Goal: Information Seeking & Learning: Learn about a topic

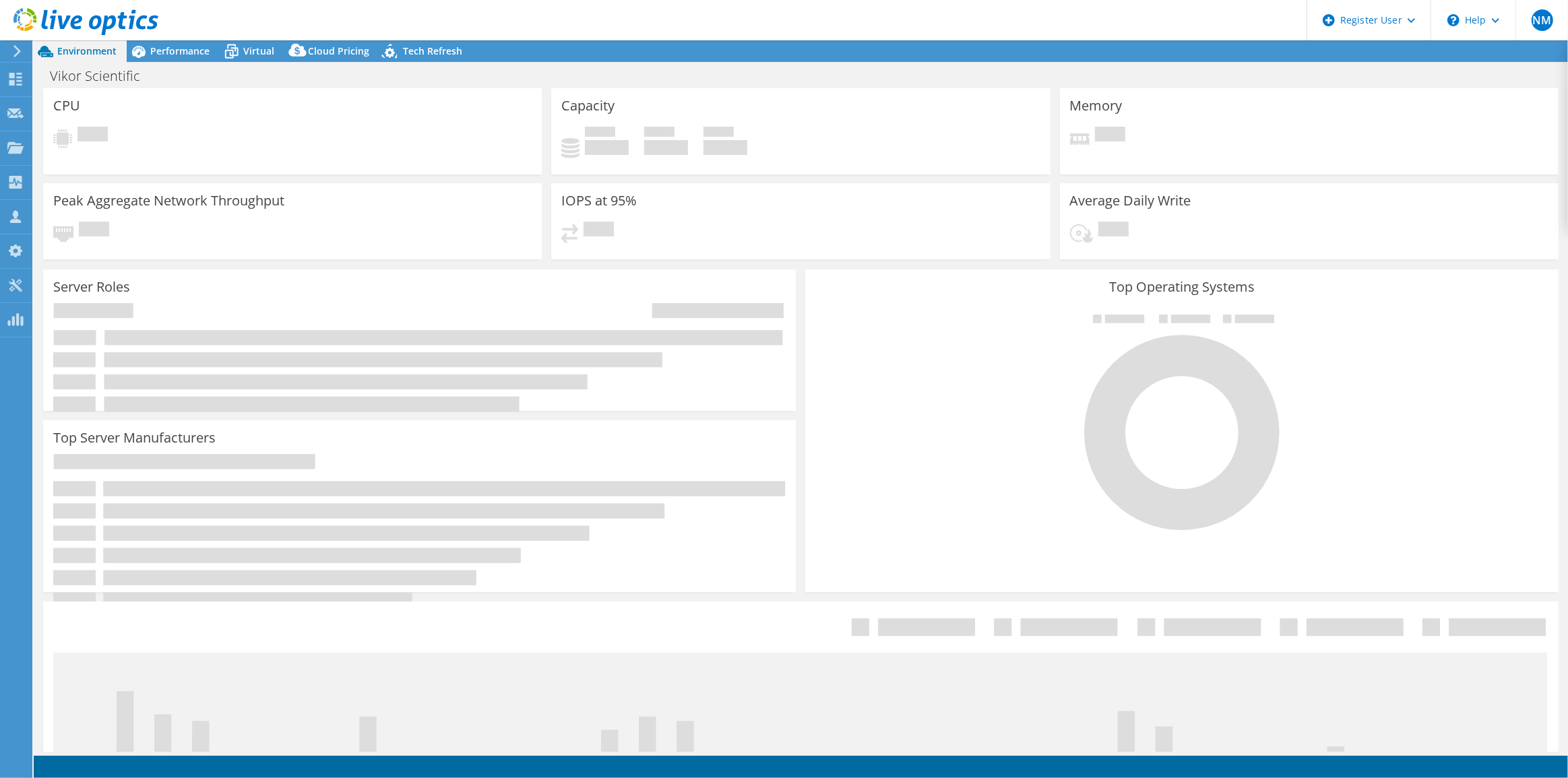
select select "USD"
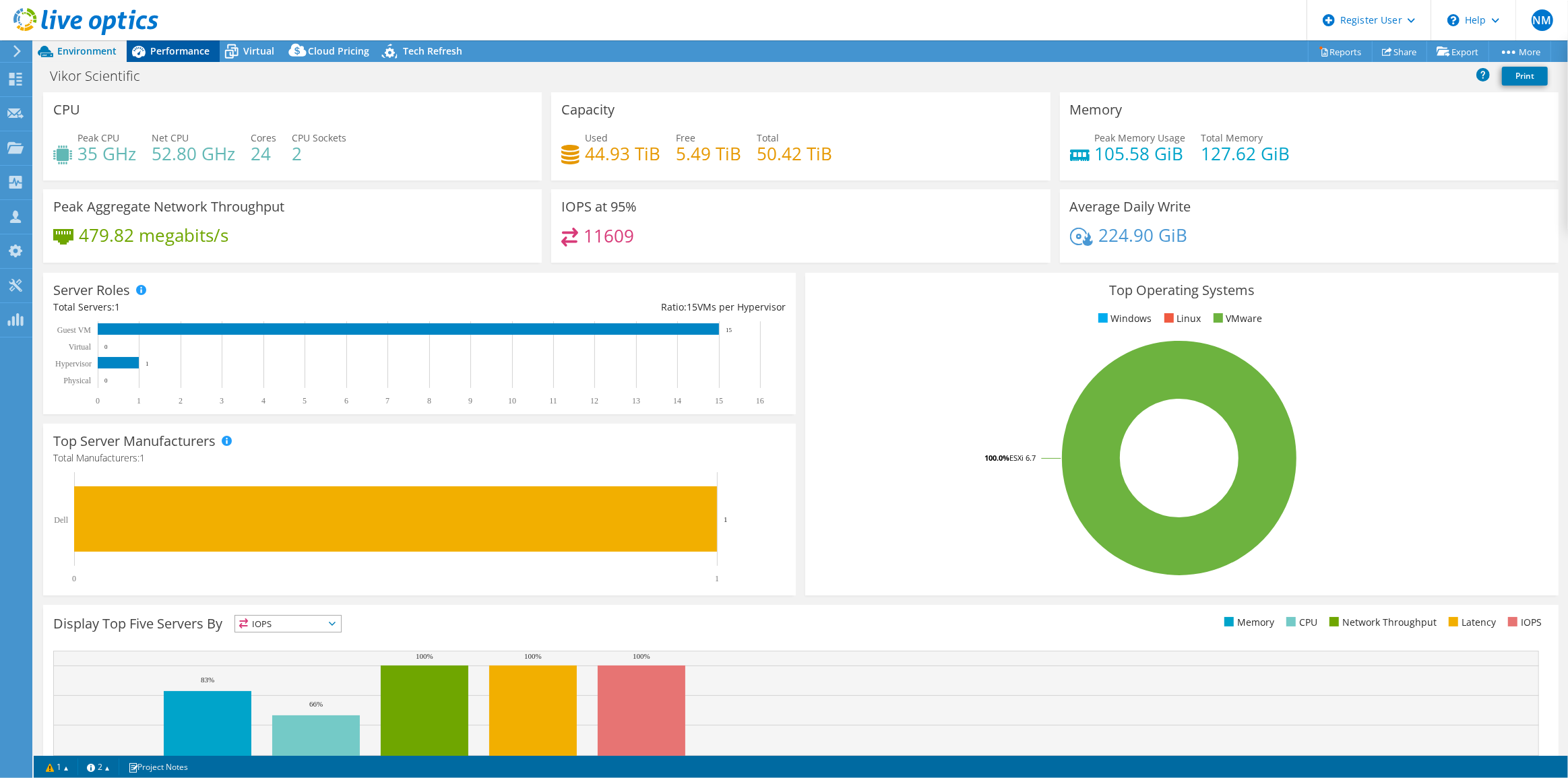
click at [148, 53] on icon at bounding box center [138, 51] width 23 height 23
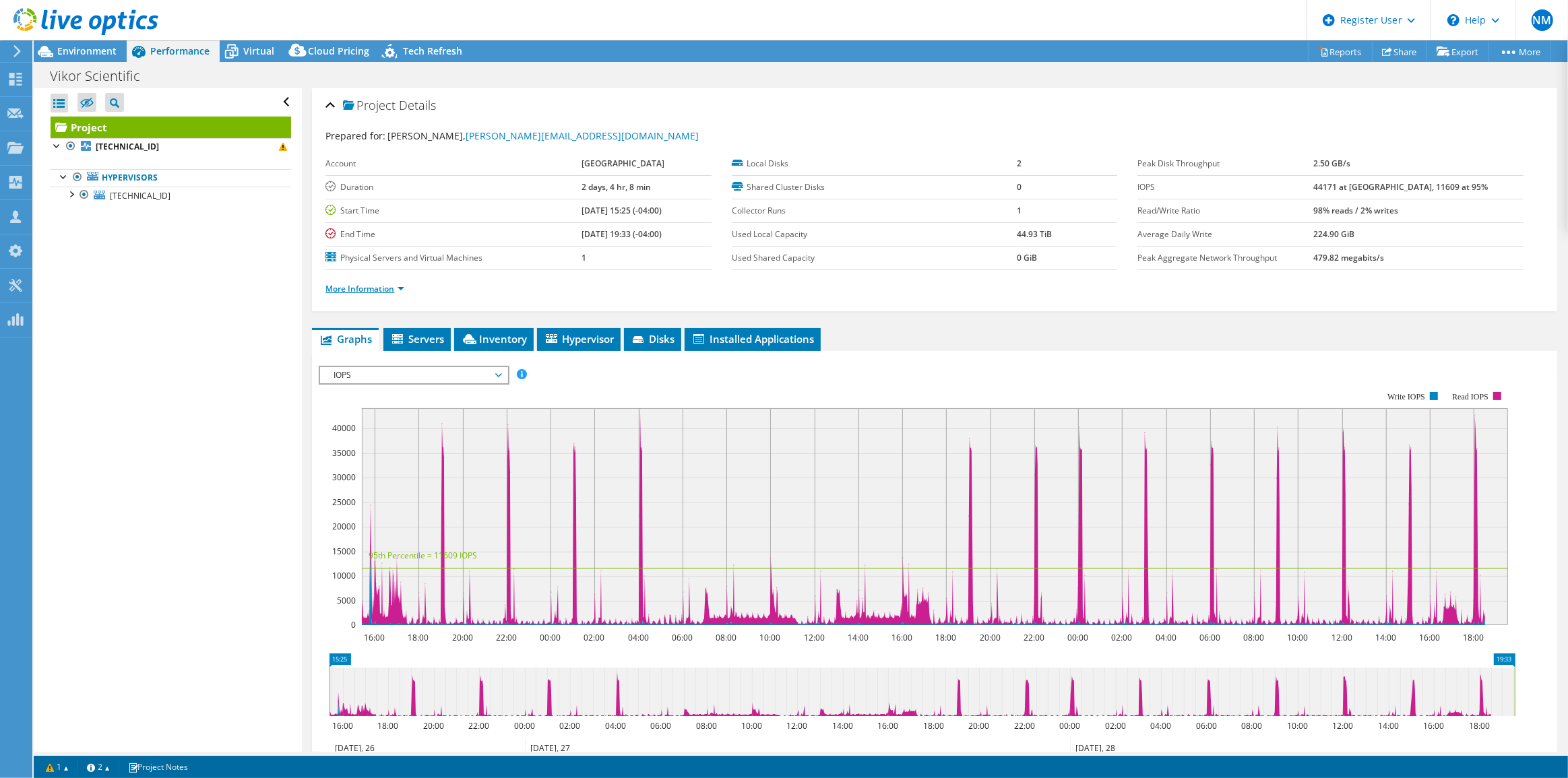
click at [357, 287] on link "More Information" at bounding box center [365, 289] width 79 height 12
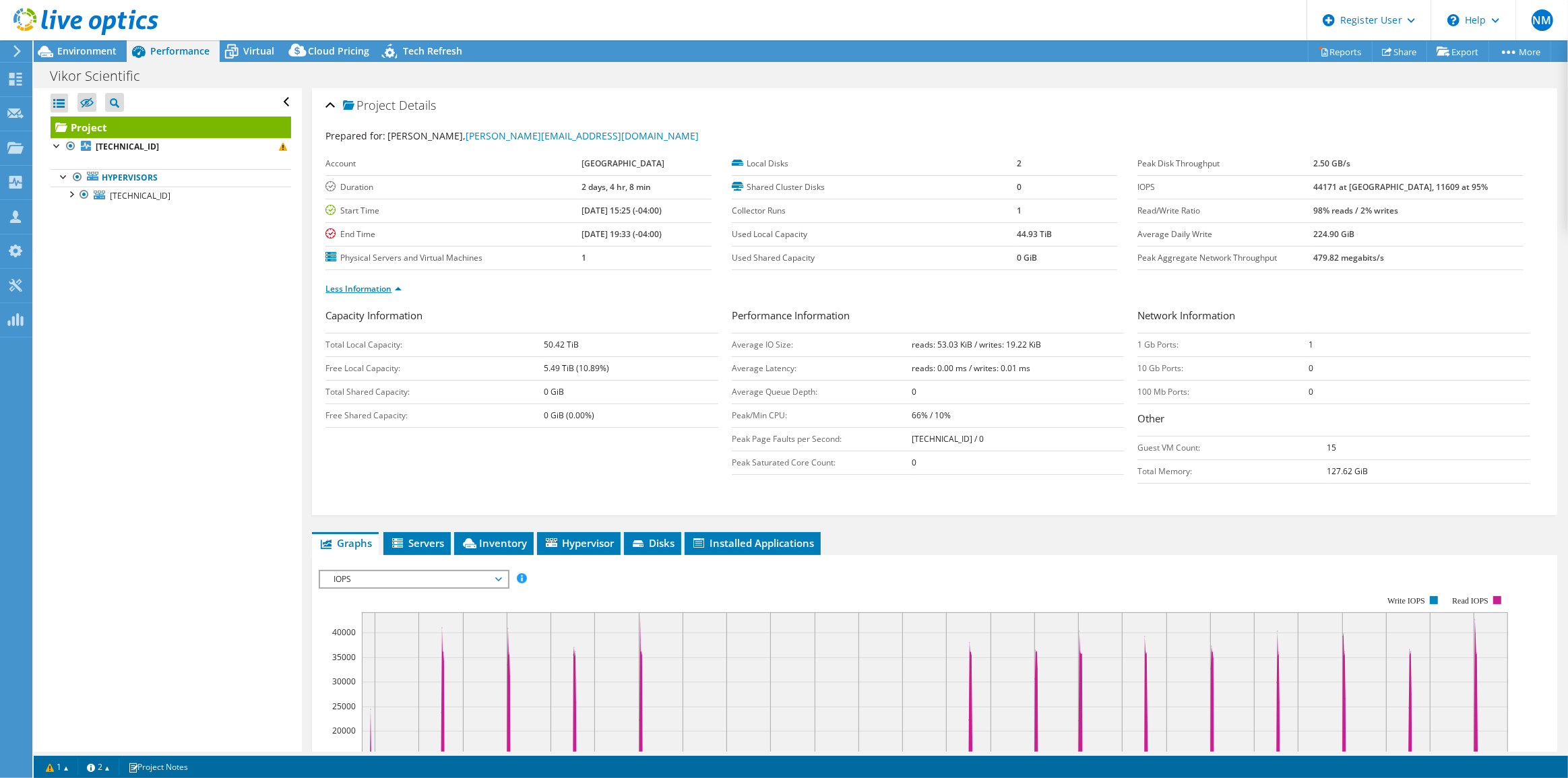
click at [357, 287] on link "Less Information" at bounding box center [363, 289] width 76 height 12
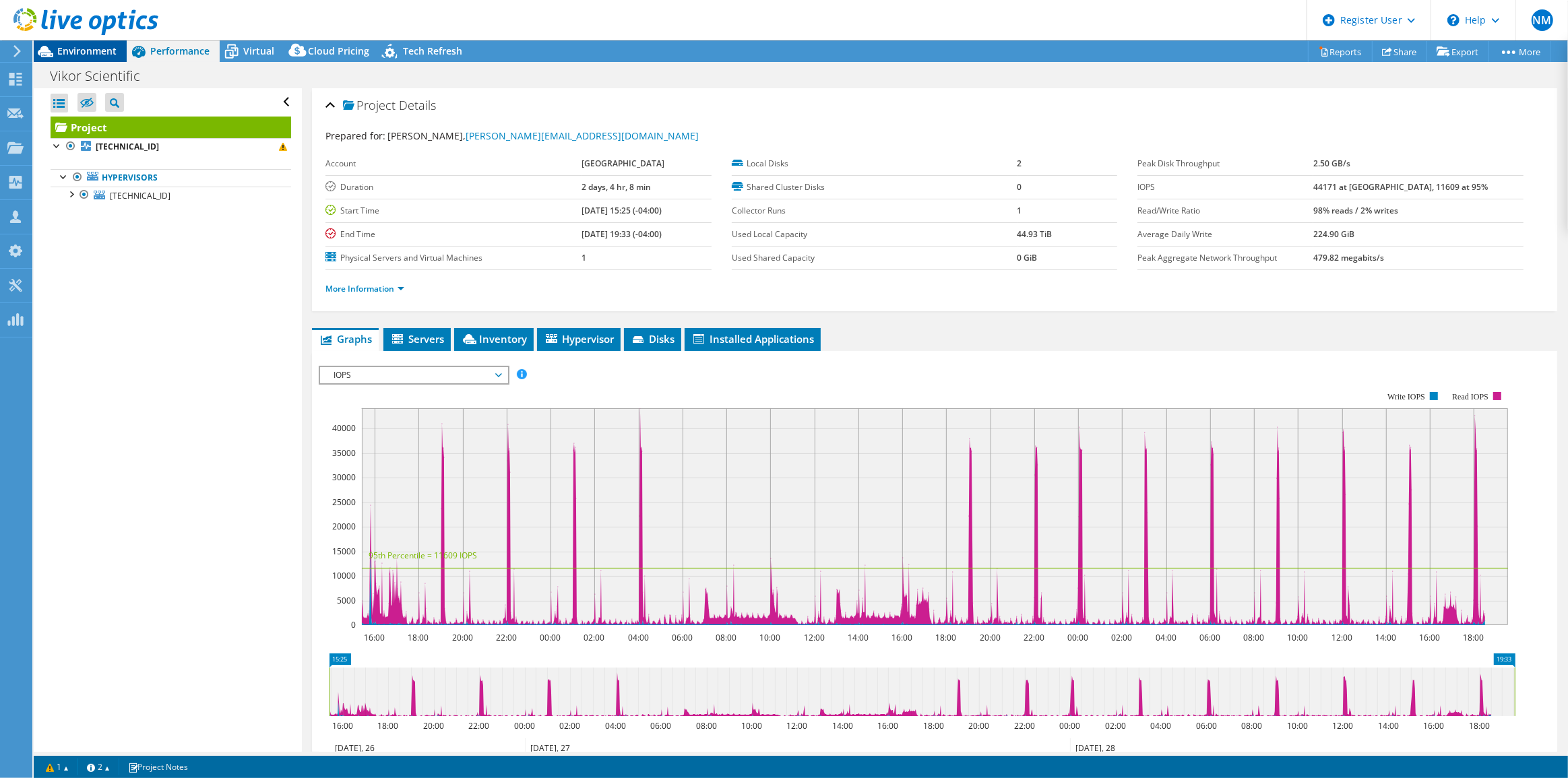
click at [97, 55] on span "Environment" at bounding box center [86, 51] width 59 height 13
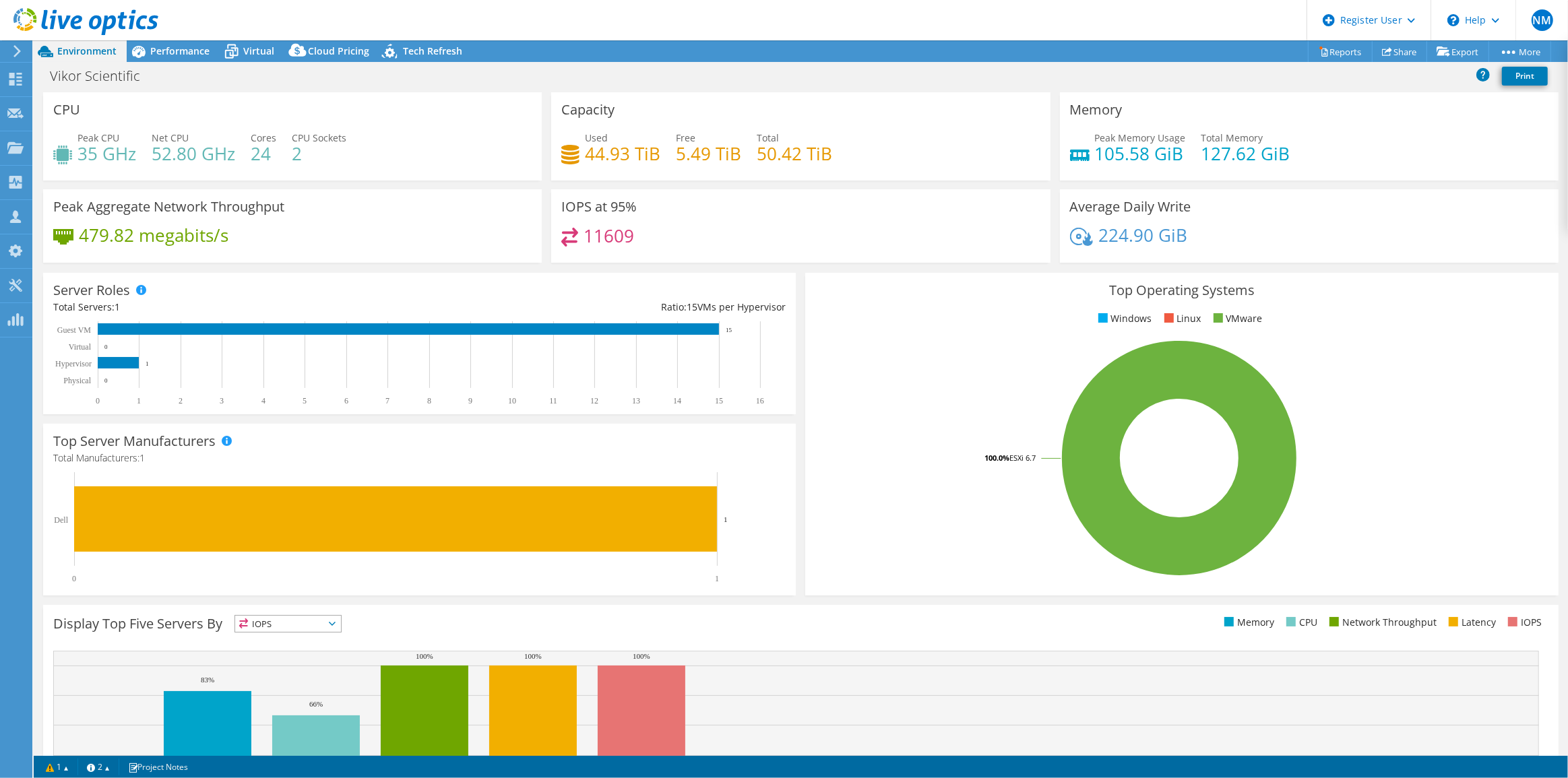
click at [77, 129] on div "CPU Peak CPU 35 GHz Net CPU 52.80 GHz Cores 24 CPU Sockets 2" at bounding box center [293, 136] width 499 height 88
click at [178, 53] on span "Performance" at bounding box center [179, 51] width 59 height 13
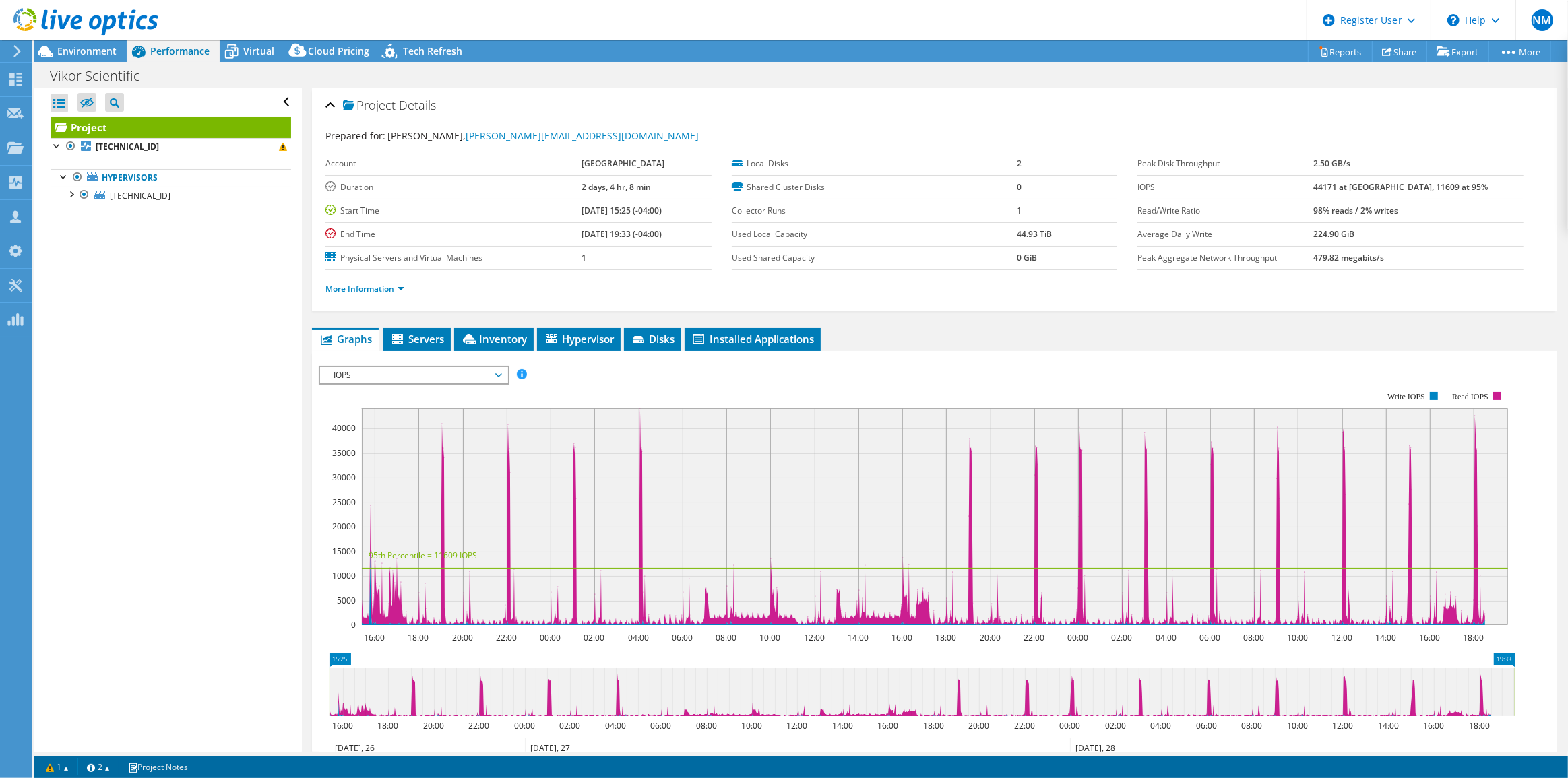
click at [397, 377] on span "IOPS" at bounding box center [413, 375] width 173 height 16
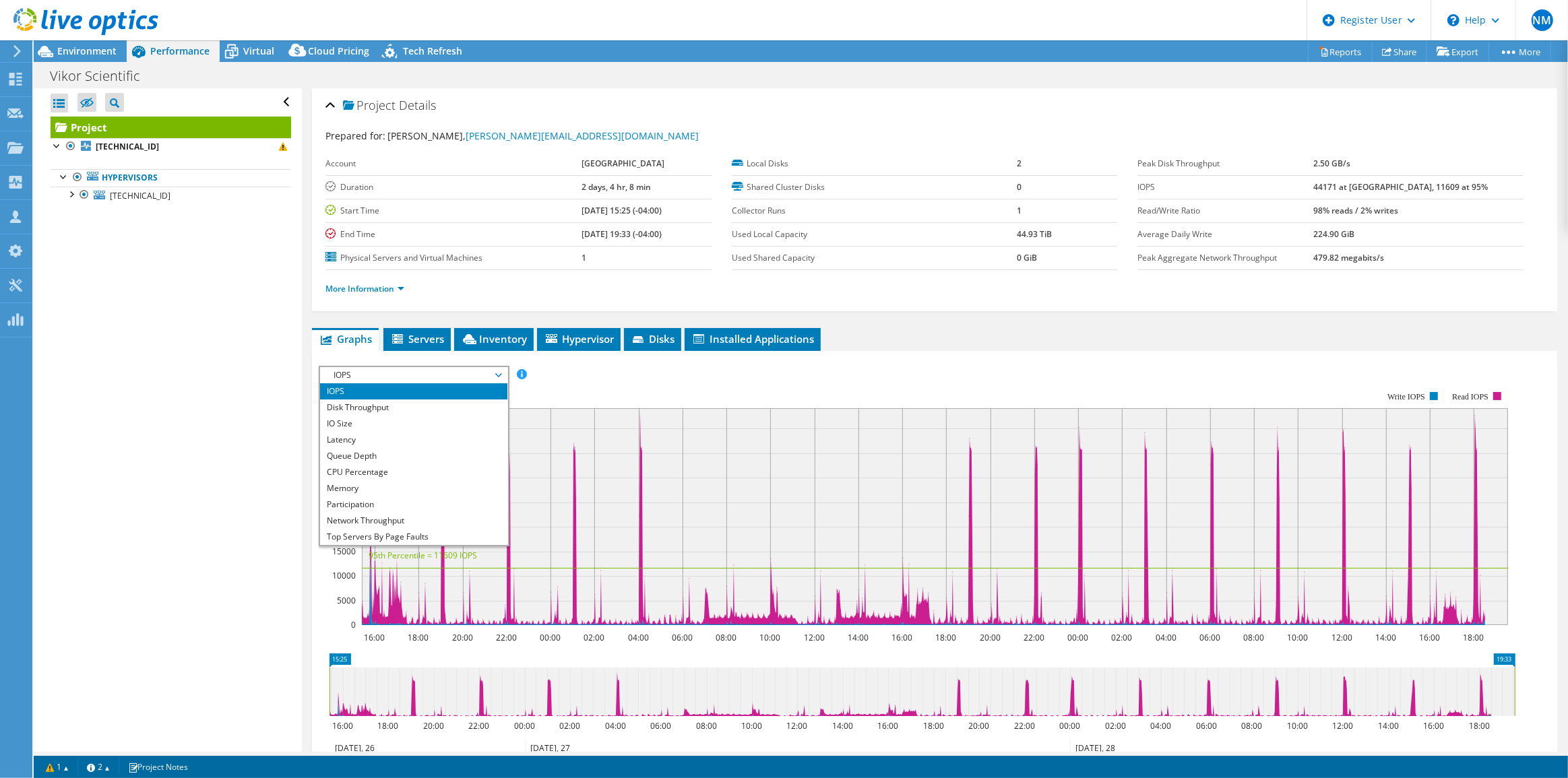
click at [172, 369] on div "Open All Close All Hide Excluded Nodes Project Tree Filter" at bounding box center [167, 420] width 268 height 664
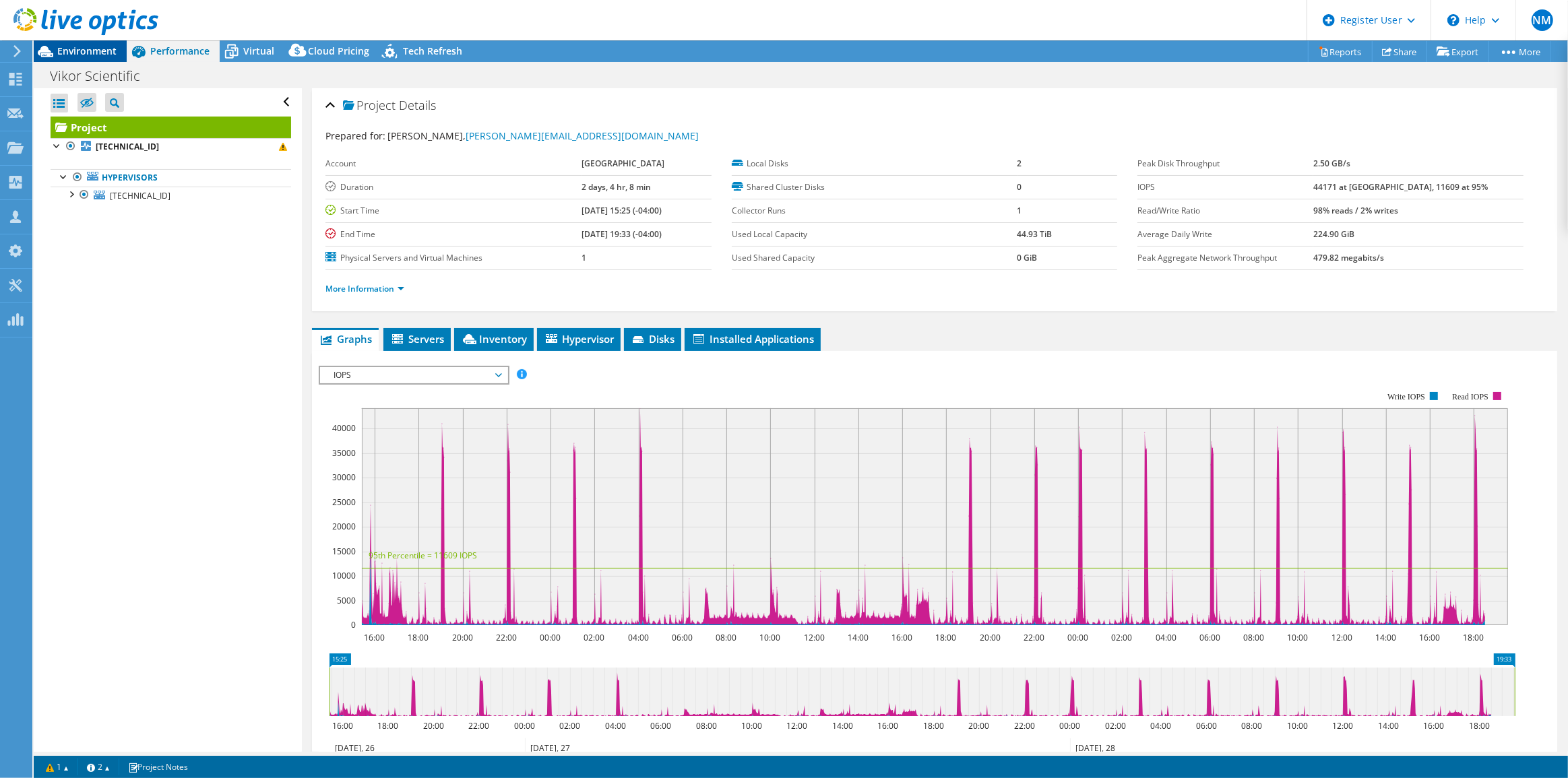
click at [56, 53] on icon at bounding box center [45, 51] width 23 height 23
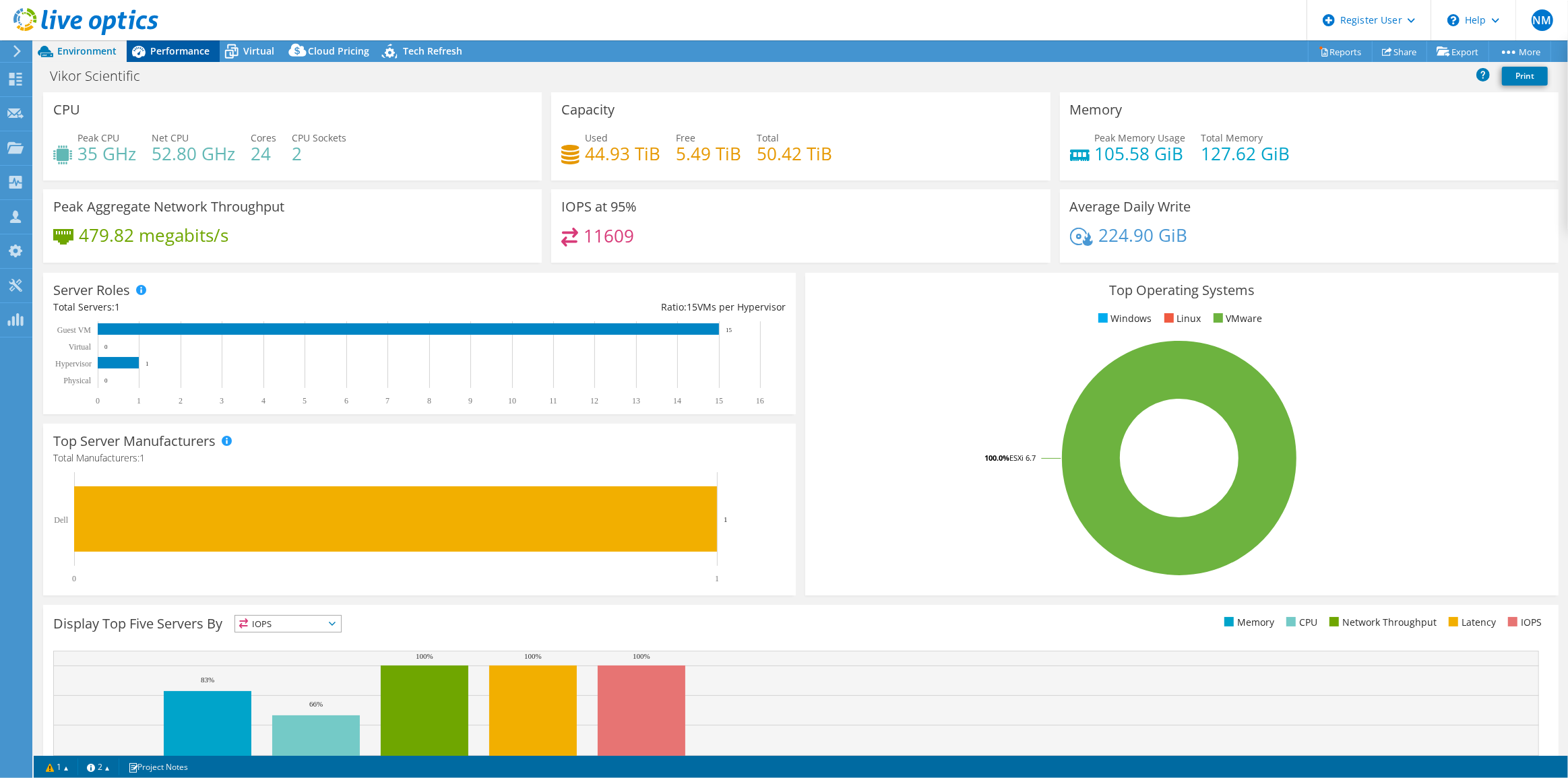
click at [189, 50] on span "Performance" at bounding box center [179, 51] width 59 height 13
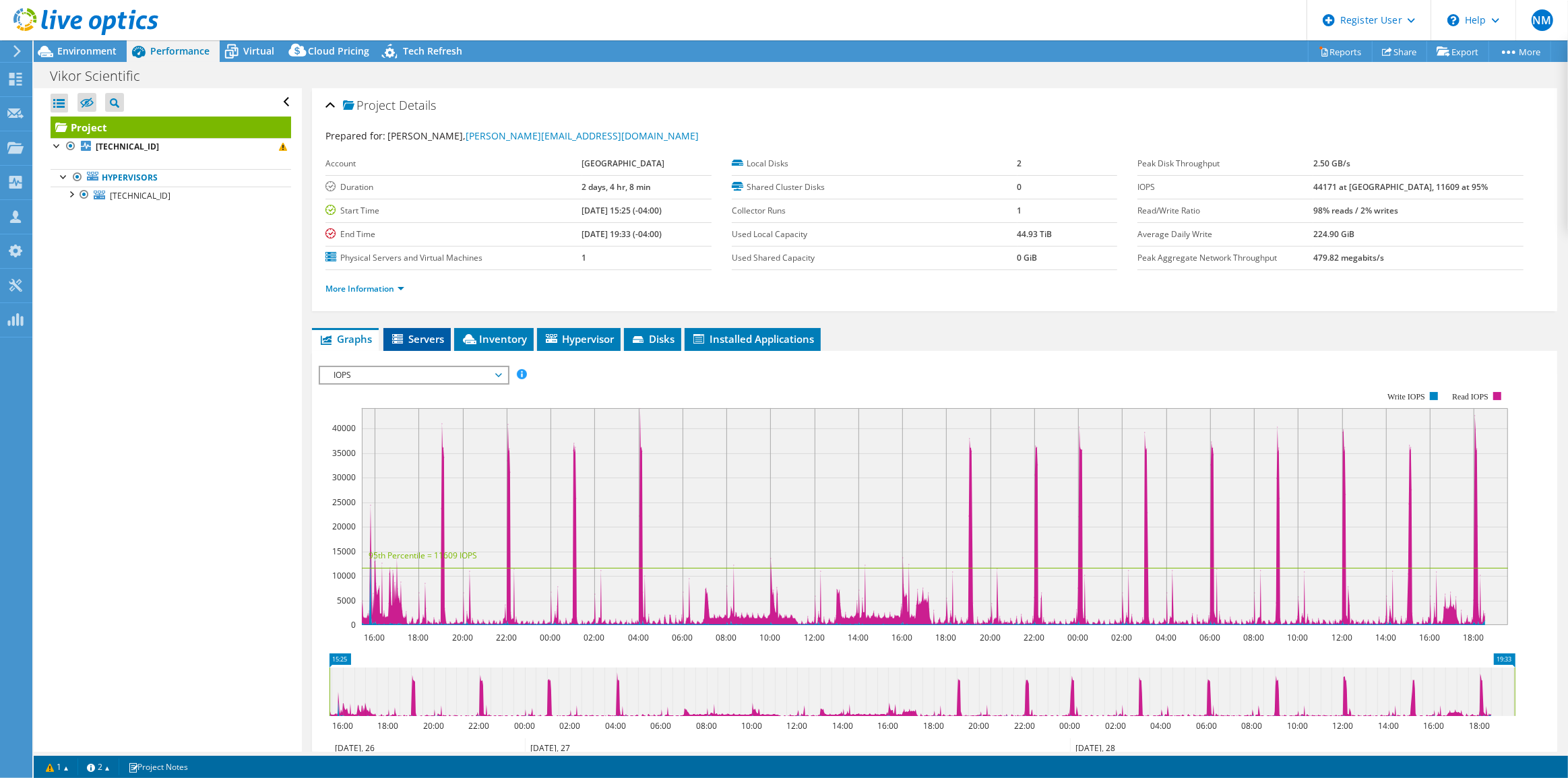
click at [424, 336] on span "Servers" at bounding box center [418, 339] width 54 height 13
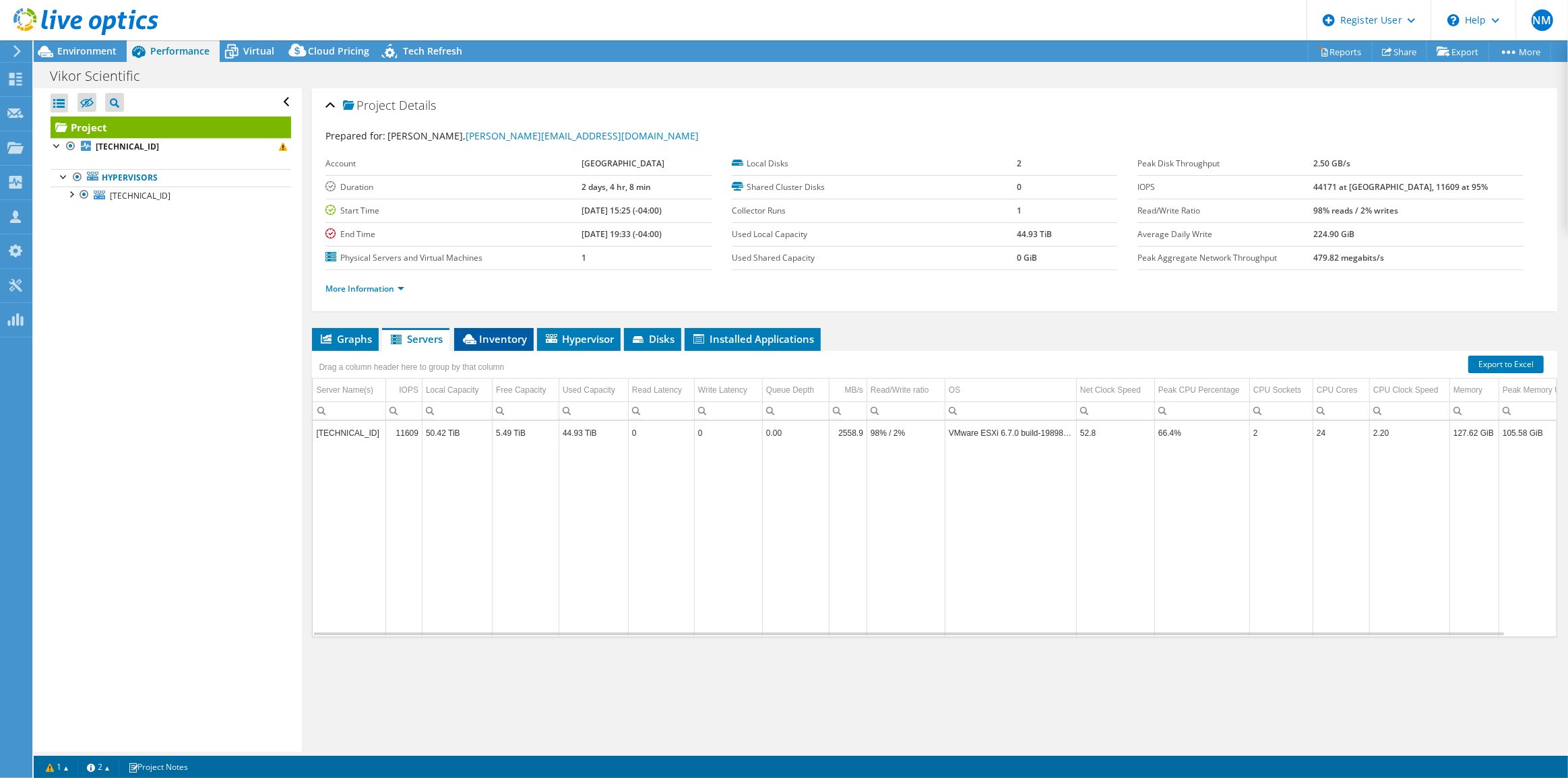
click at [519, 337] on span "Inventory" at bounding box center [494, 339] width 66 height 13
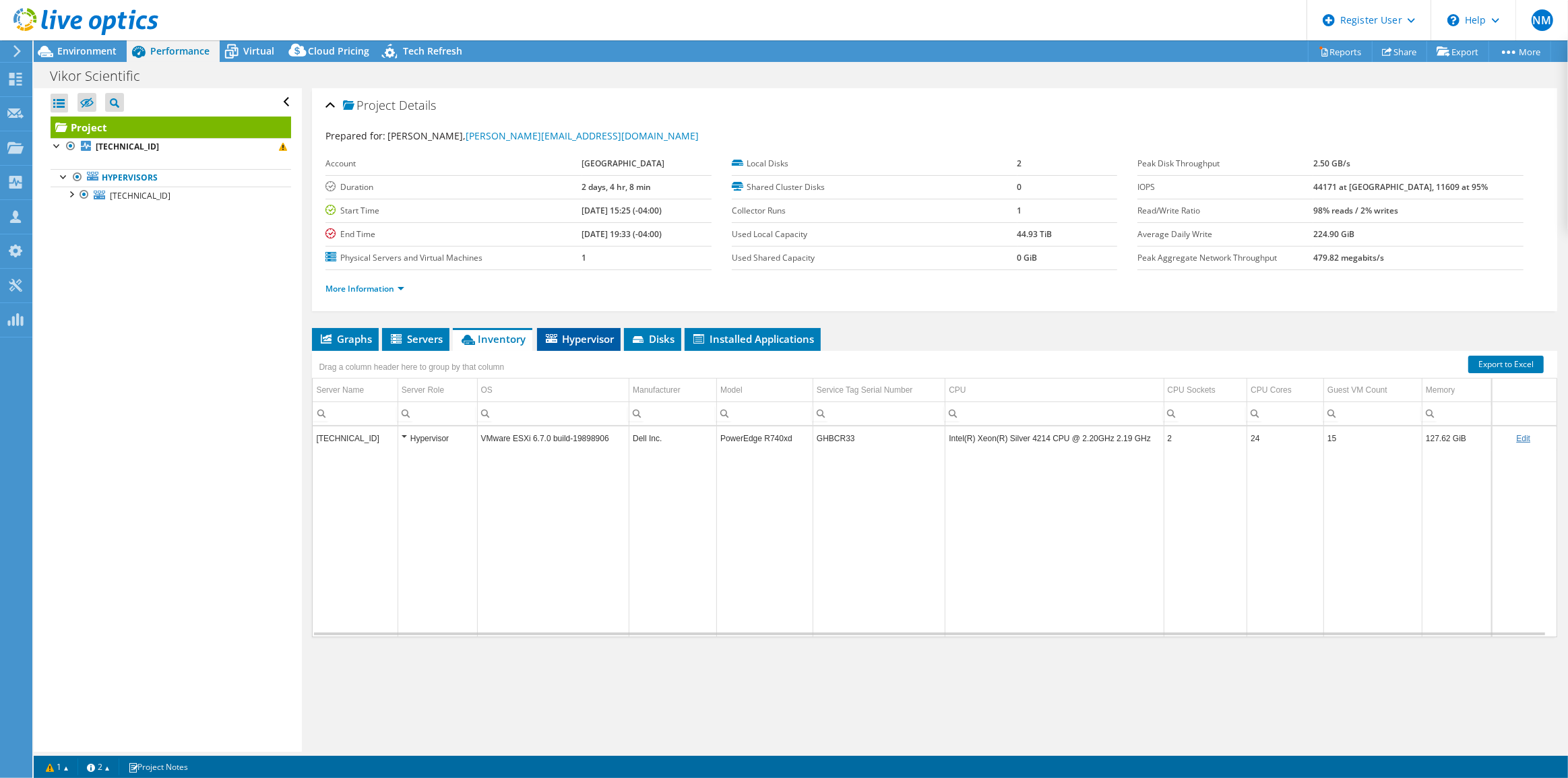
click at [561, 335] on span "Hypervisor" at bounding box center [579, 339] width 70 height 13
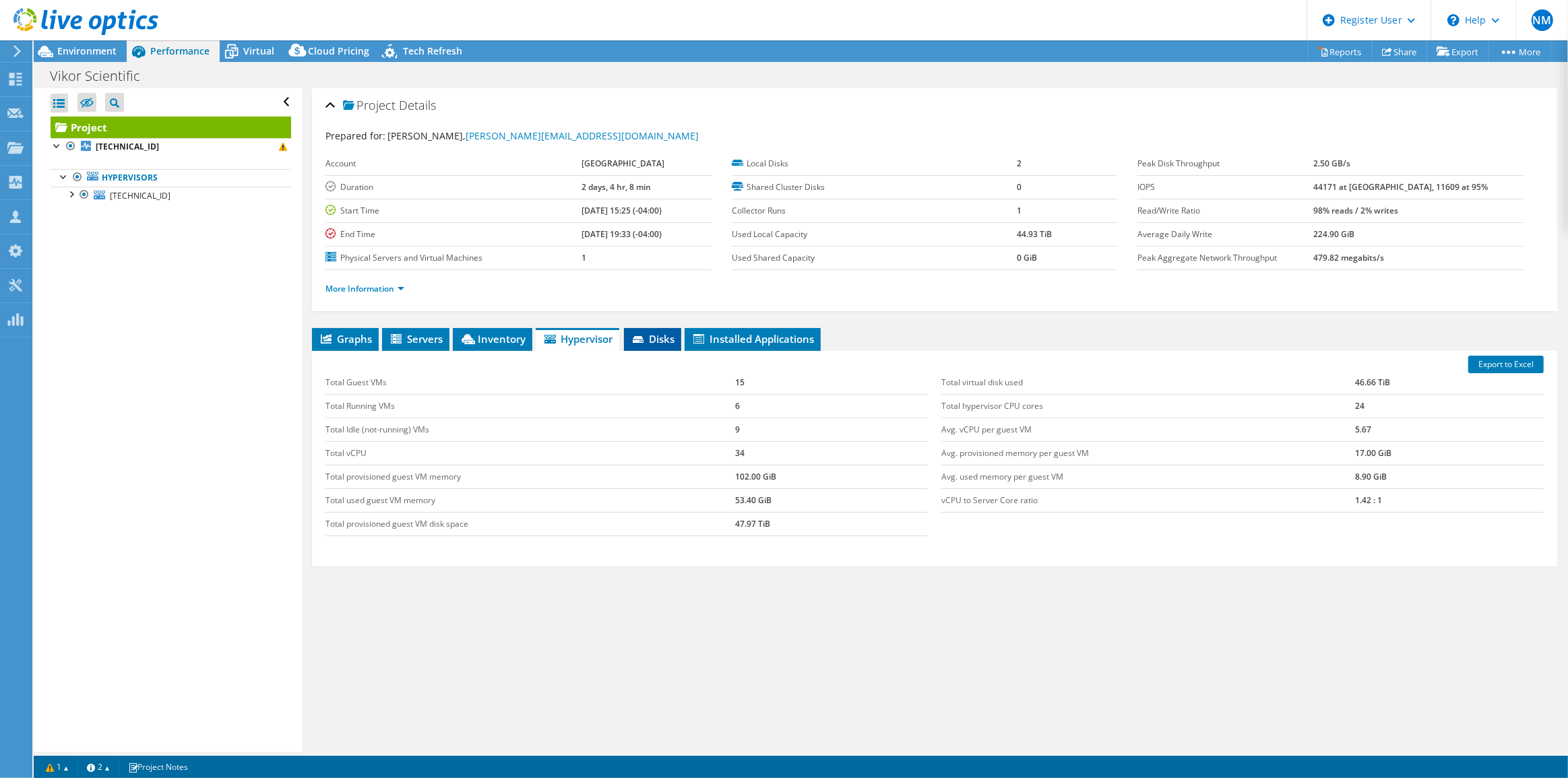
click at [644, 339] on icon at bounding box center [638, 339] width 11 height 7
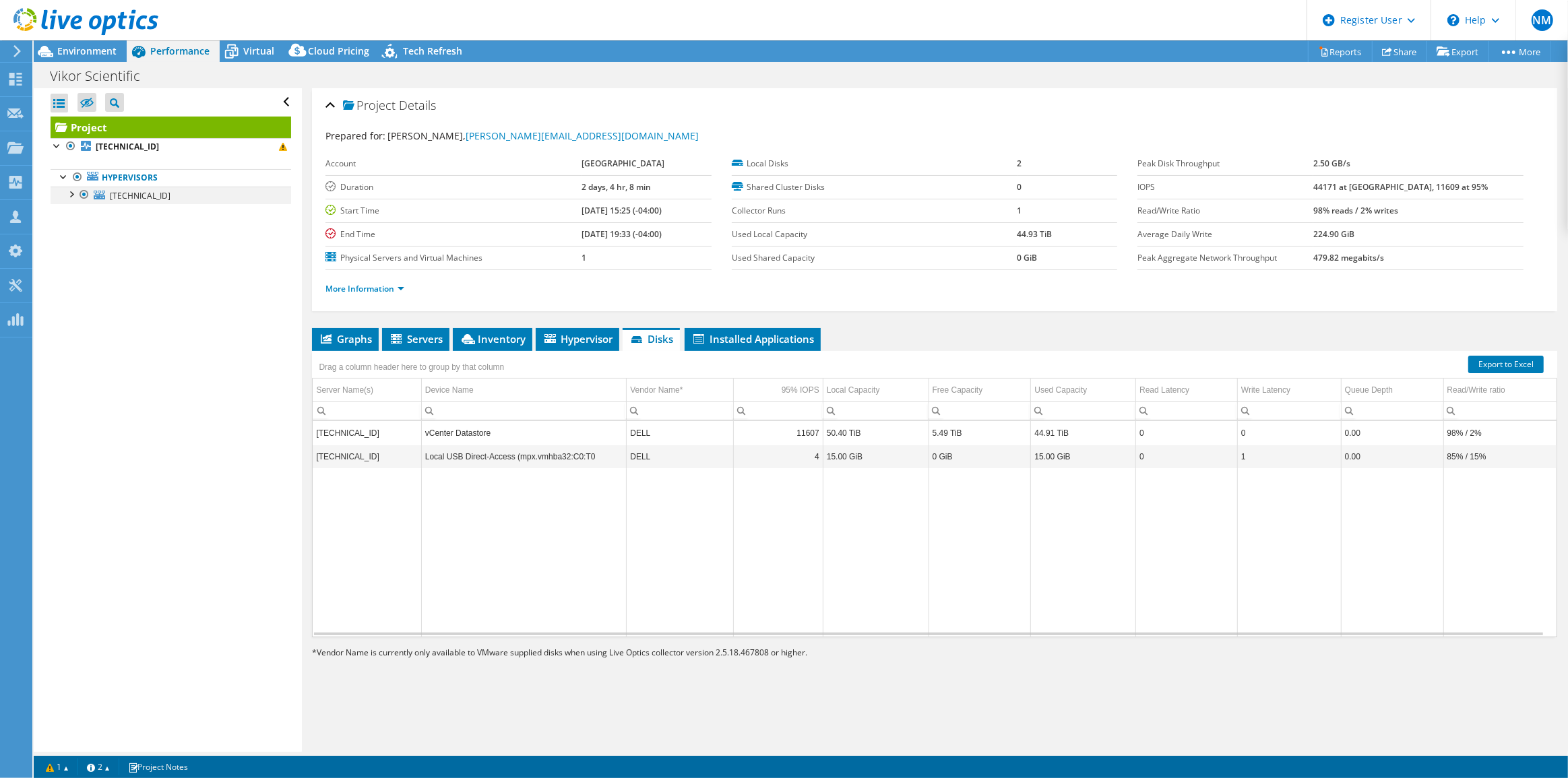
click at [73, 193] on div at bounding box center [71, 193] width 13 height 13
click at [86, 56] on span "Environment" at bounding box center [86, 51] width 59 height 13
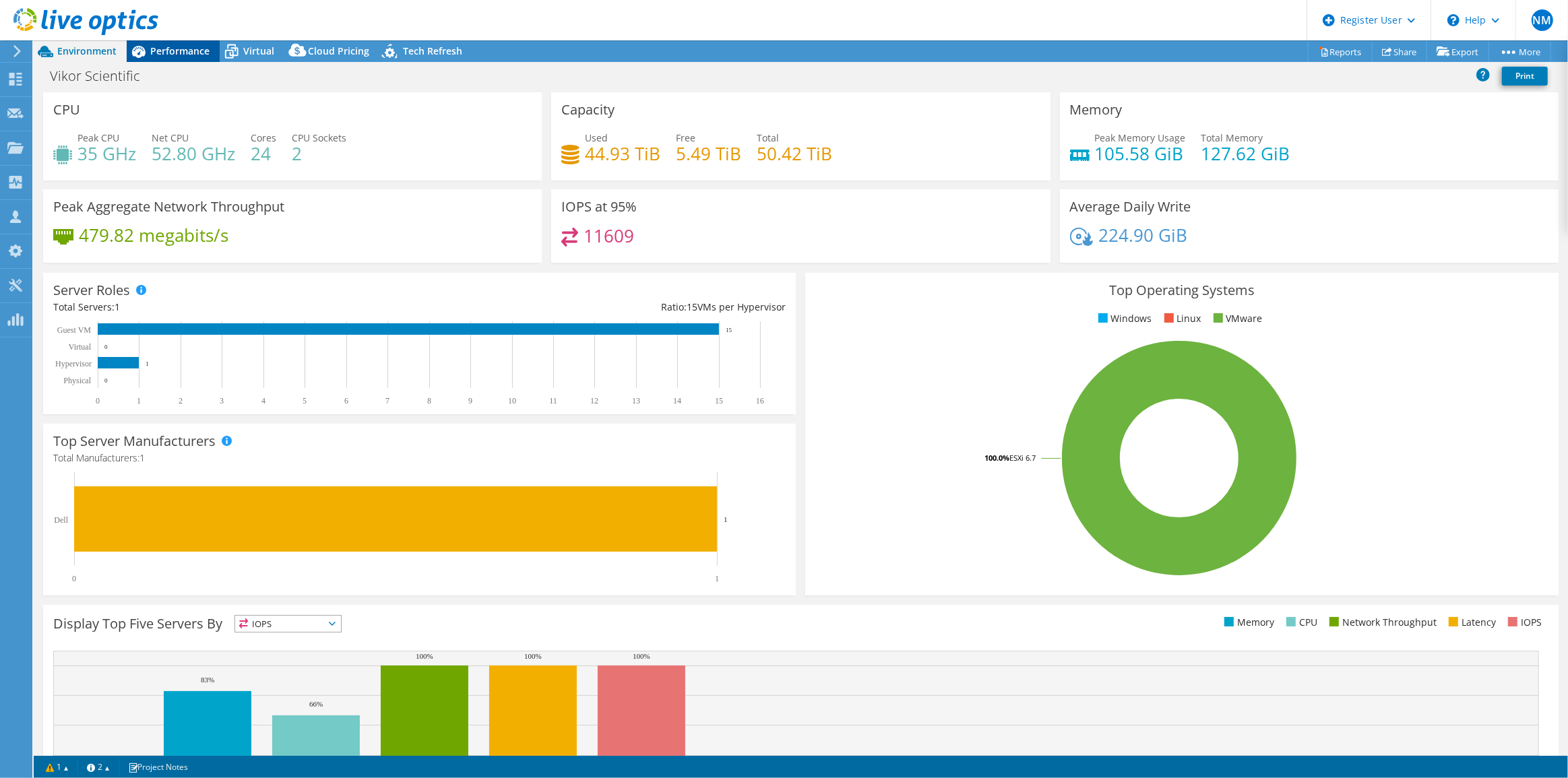
click at [190, 58] on div "Performance" at bounding box center [173, 50] width 93 height 21
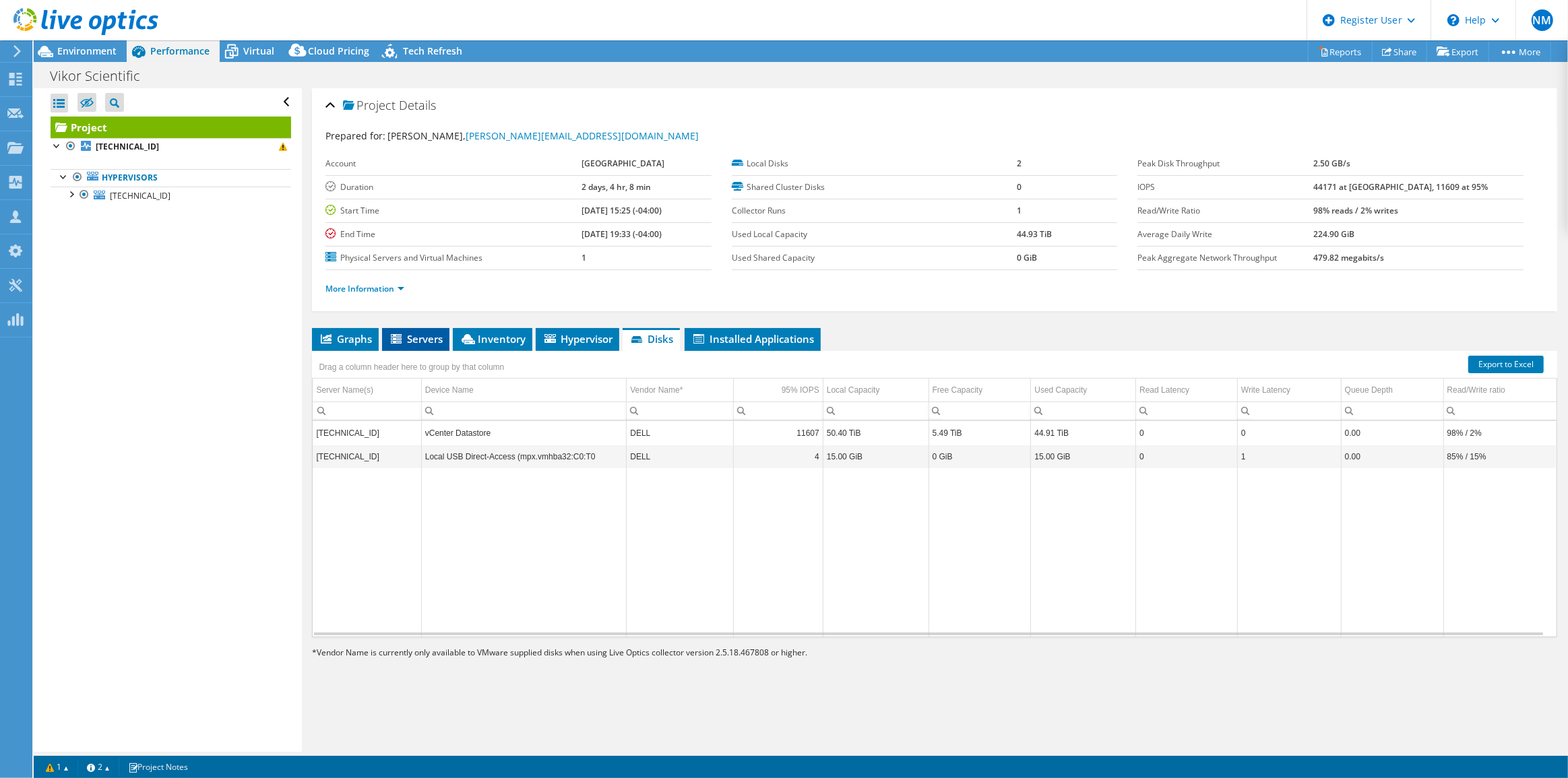
click at [416, 333] on span "Servers" at bounding box center [416, 339] width 54 height 13
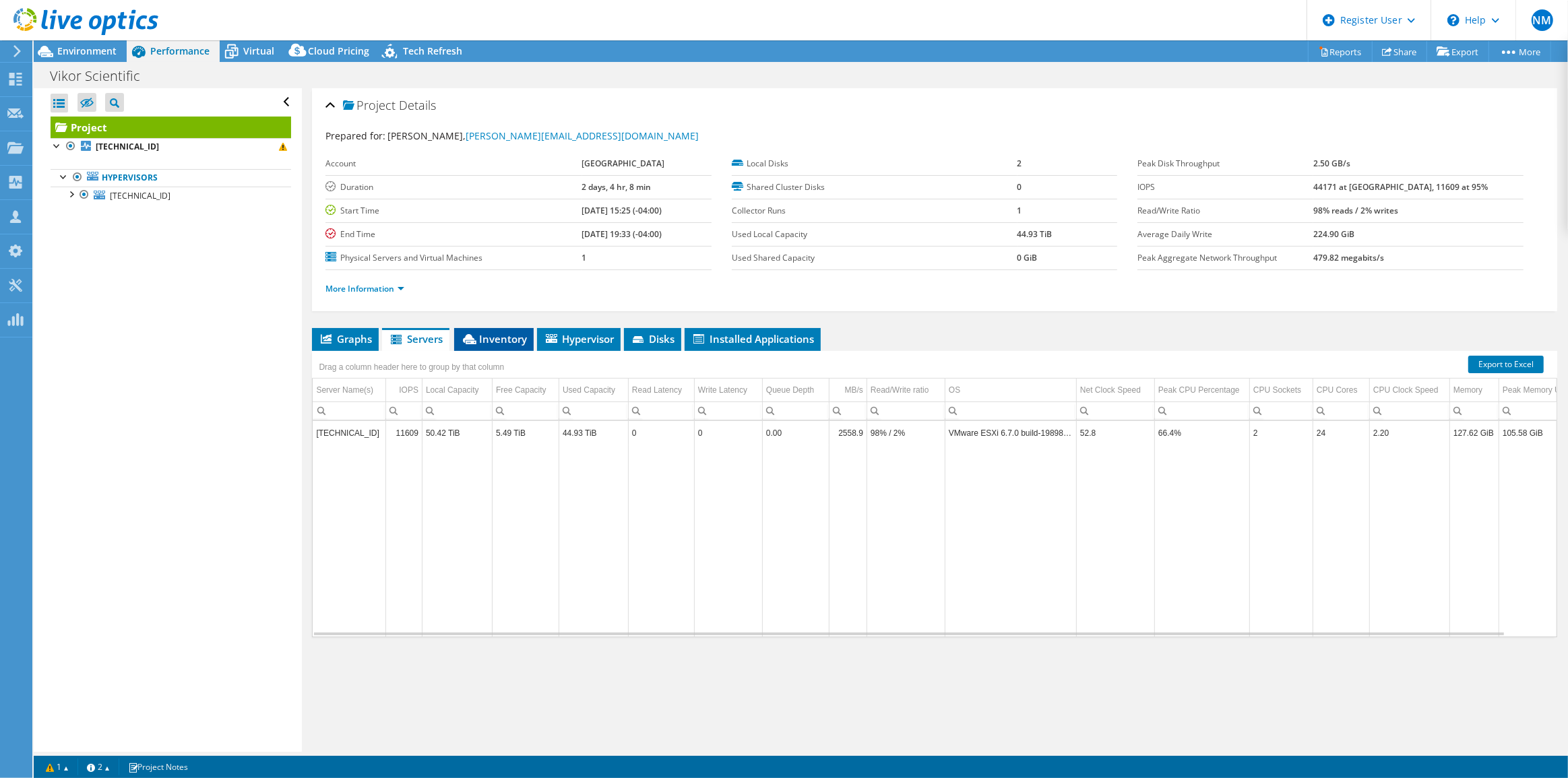
click at [507, 344] on li "Inventory" at bounding box center [494, 339] width 80 height 23
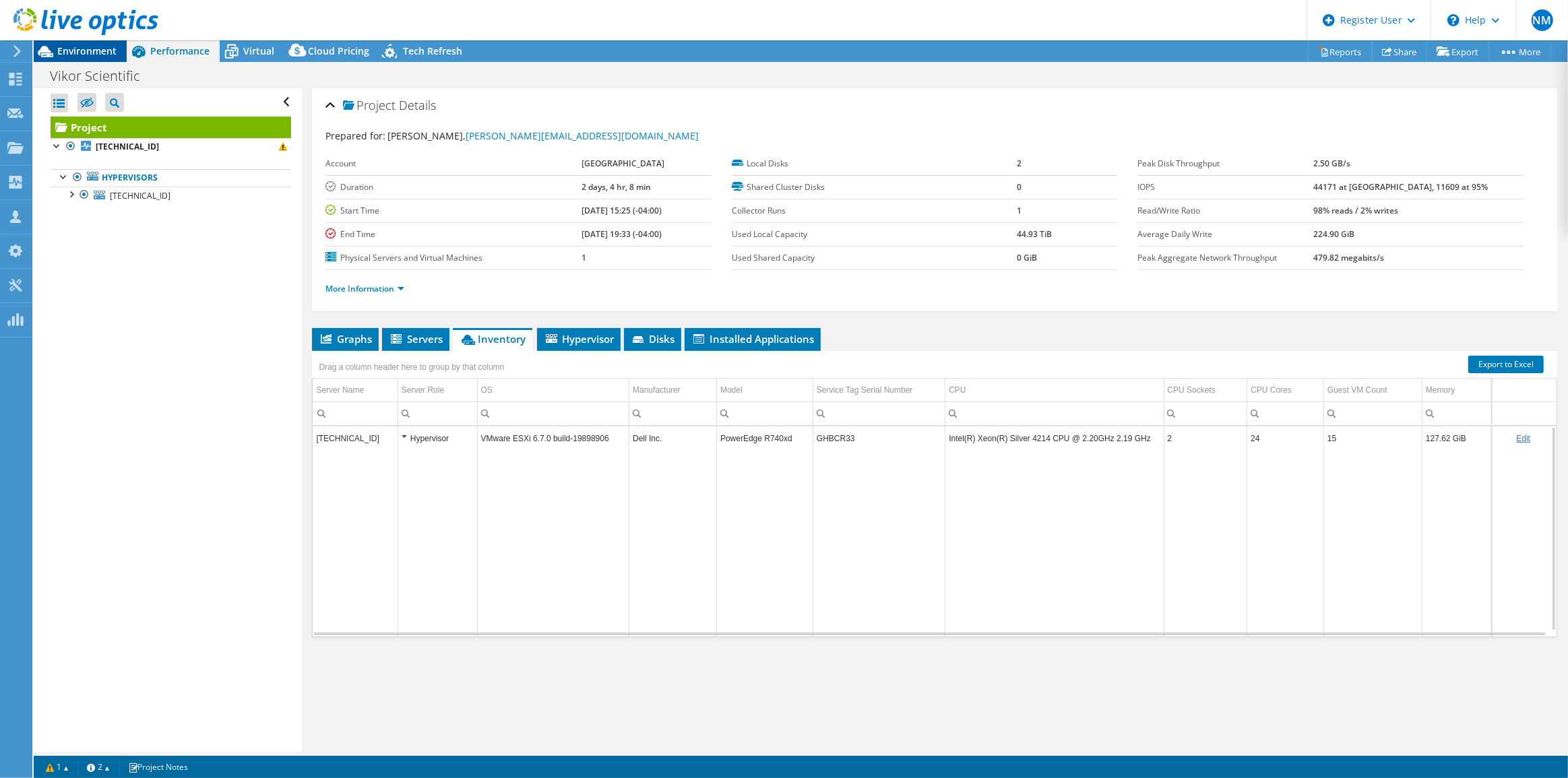
click at [98, 48] on span "Environment" at bounding box center [86, 51] width 59 height 13
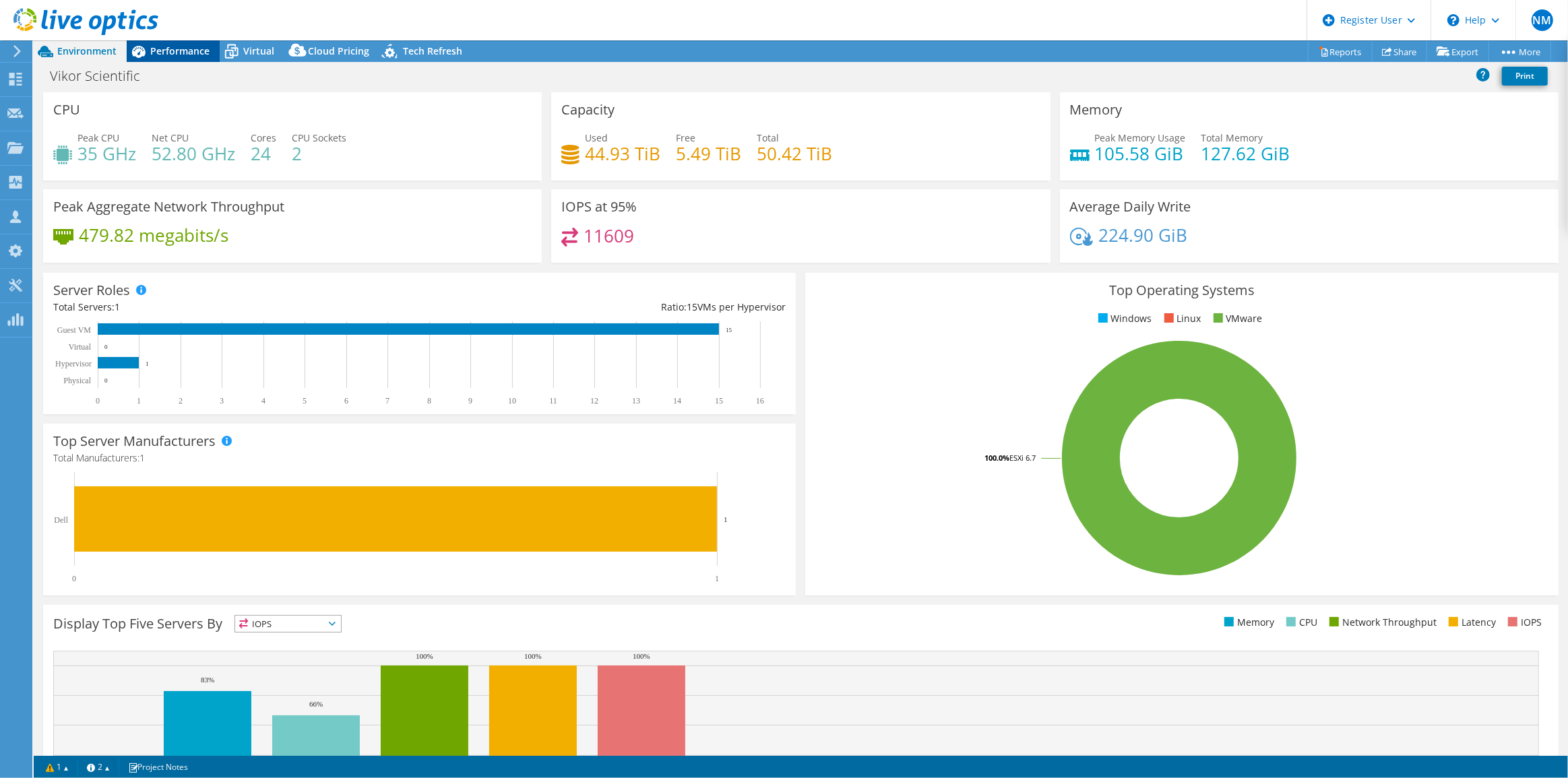
click at [197, 48] on span "Performance" at bounding box center [179, 51] width 59 height 13
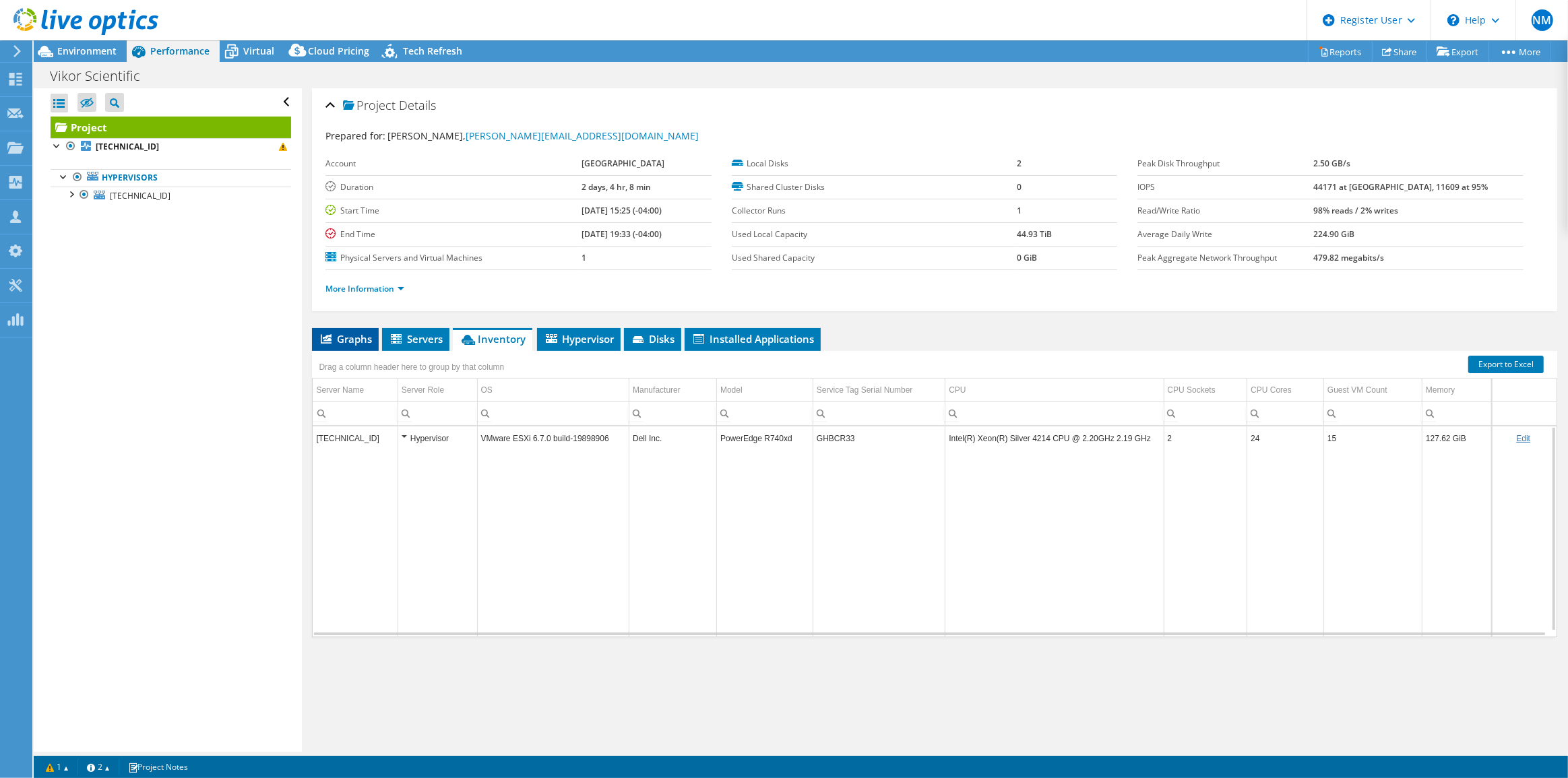
click at [347, 332] on span "Graphs" at bounding box center [345, 339] width 53 height 13
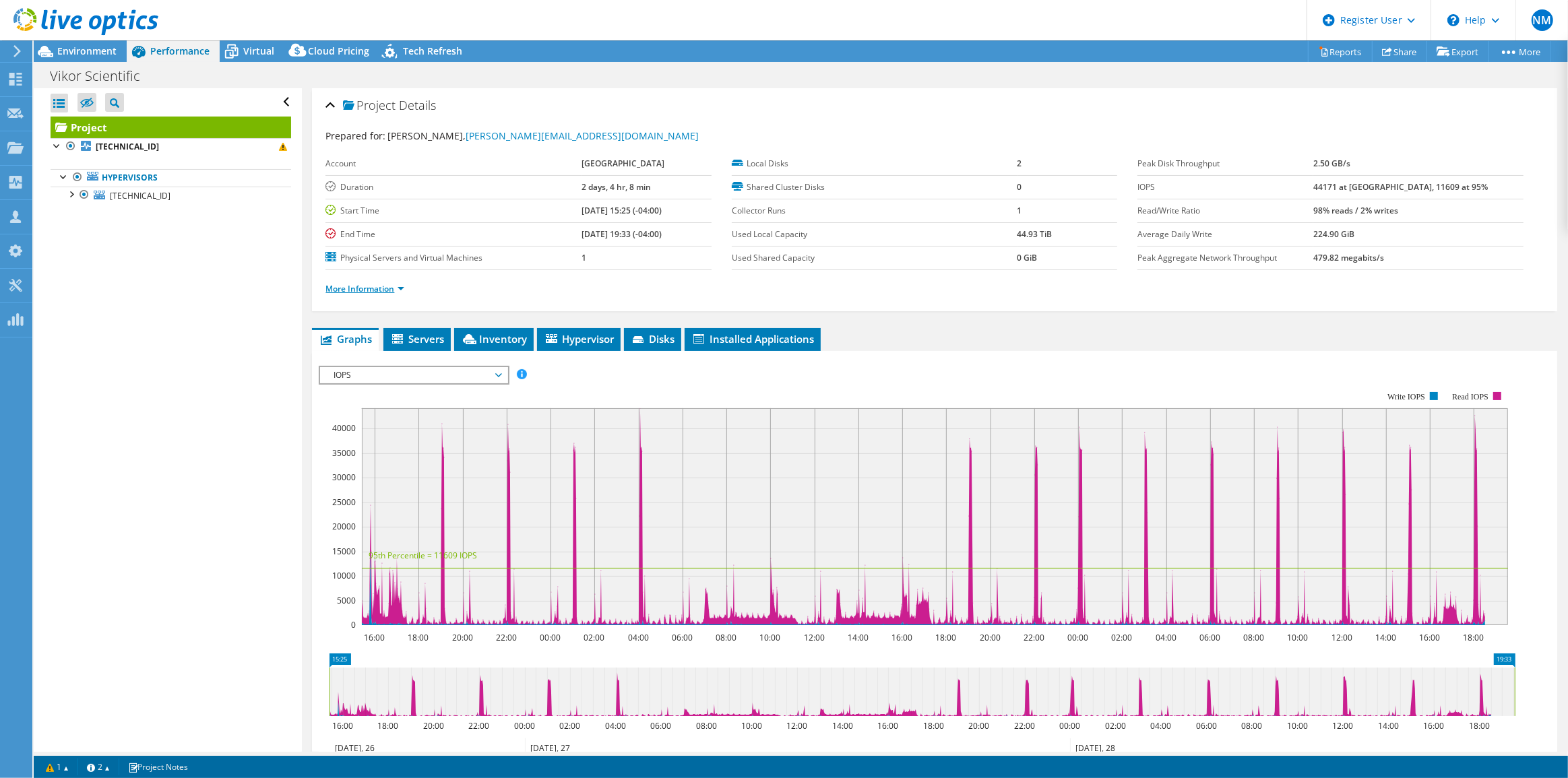
click at [350, 283] on link "More Information" at bounding box center [365, 289] width 79 height 12
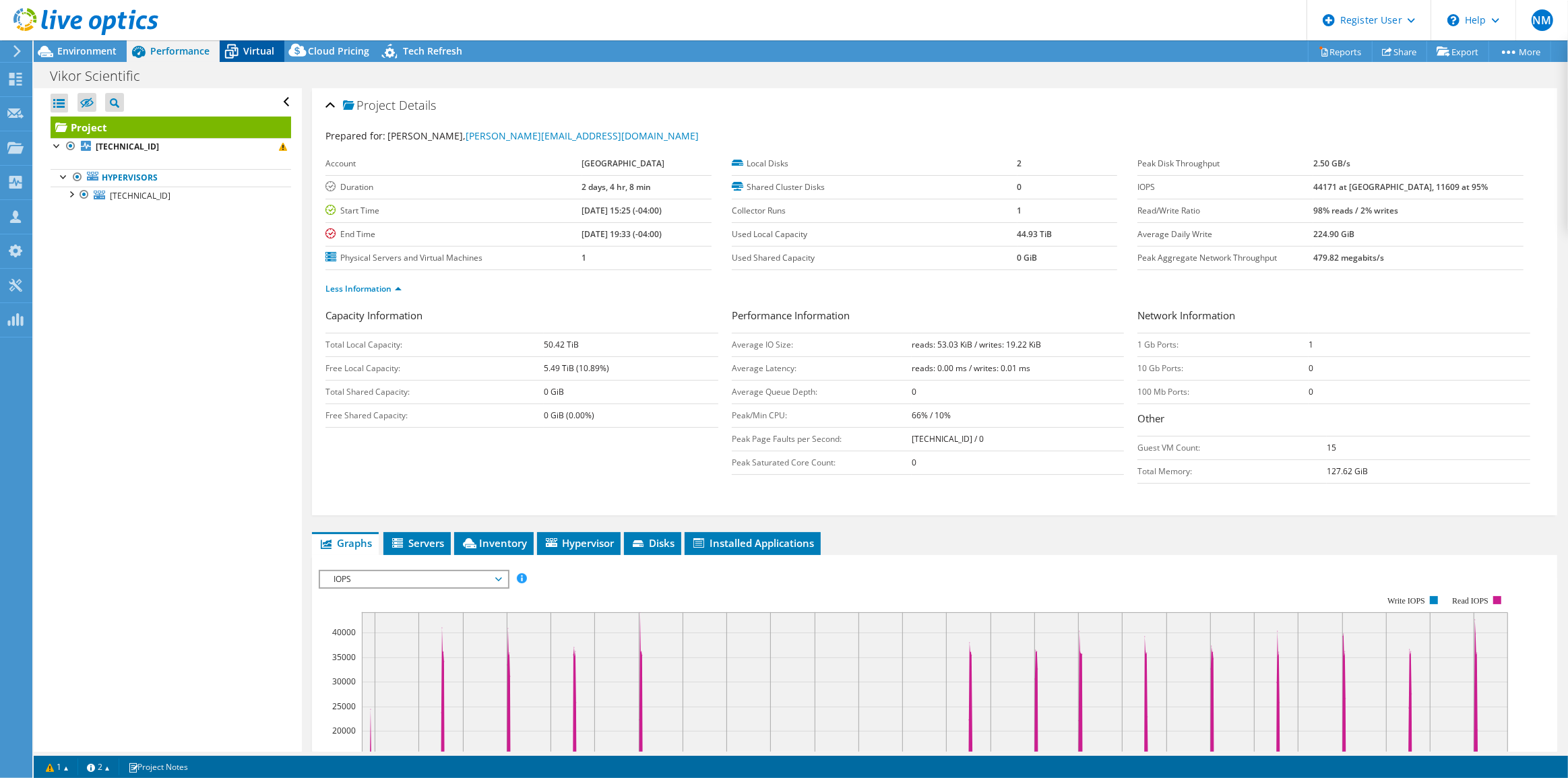
click at [270, 61] on div "Virtual" at bounding box center [252, 50] width 64 height 21
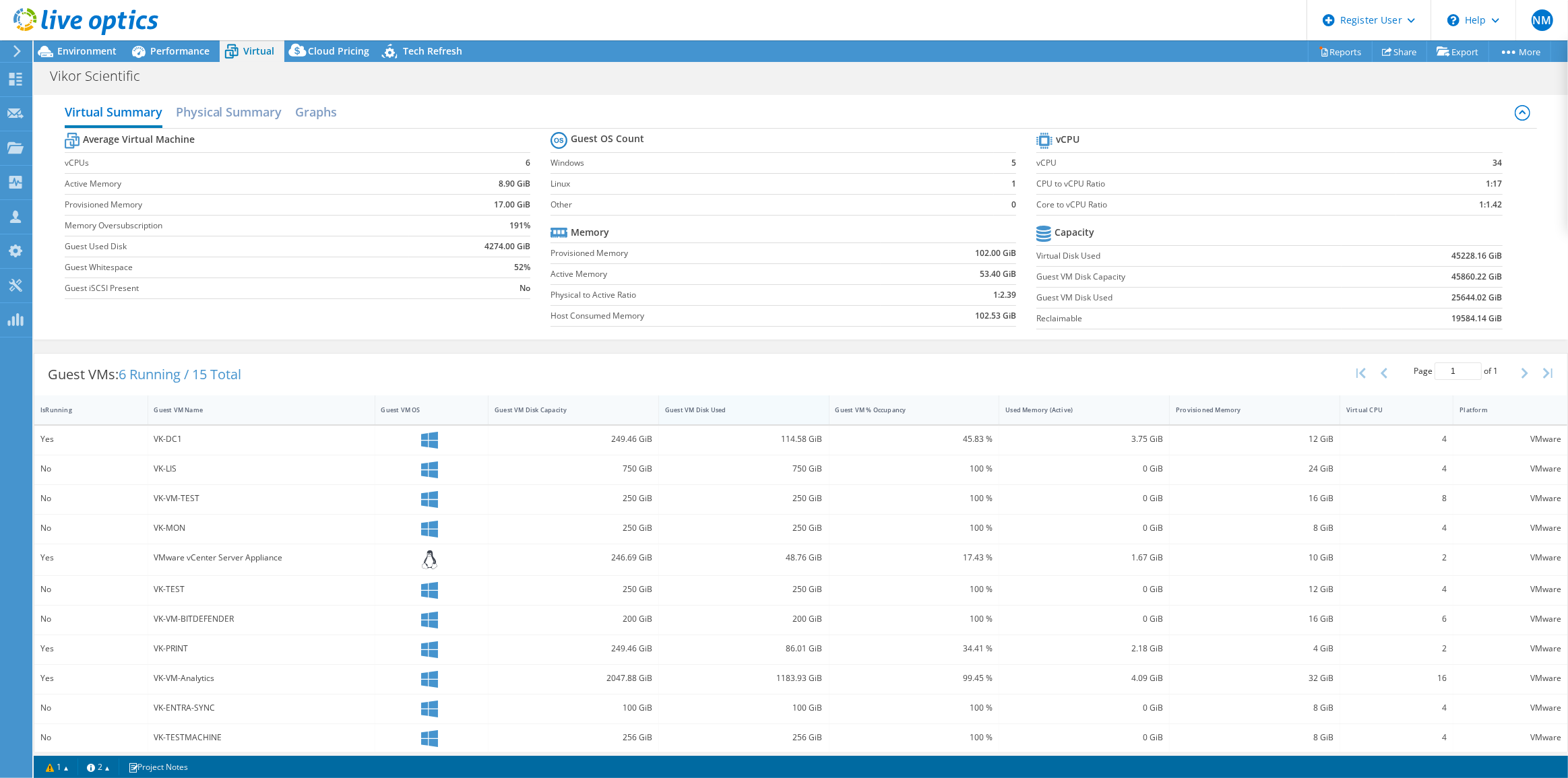
click at [715, 416] on div "Guest VM Disk Used" at bounding box center [736, 409] width 154 height 21
drag, startPoint x: 151, startPoint y: 439, endPoint x: 192, endPoint y: 442, distance: 41.1
click at [192, 442] on div "VK-FS" at bounding box center [262, 440] width 227 height 29
drag, startPoint x: 769, startPoint y: 438, endPoint x: 823, endPoint y: 438, distance: 54.0
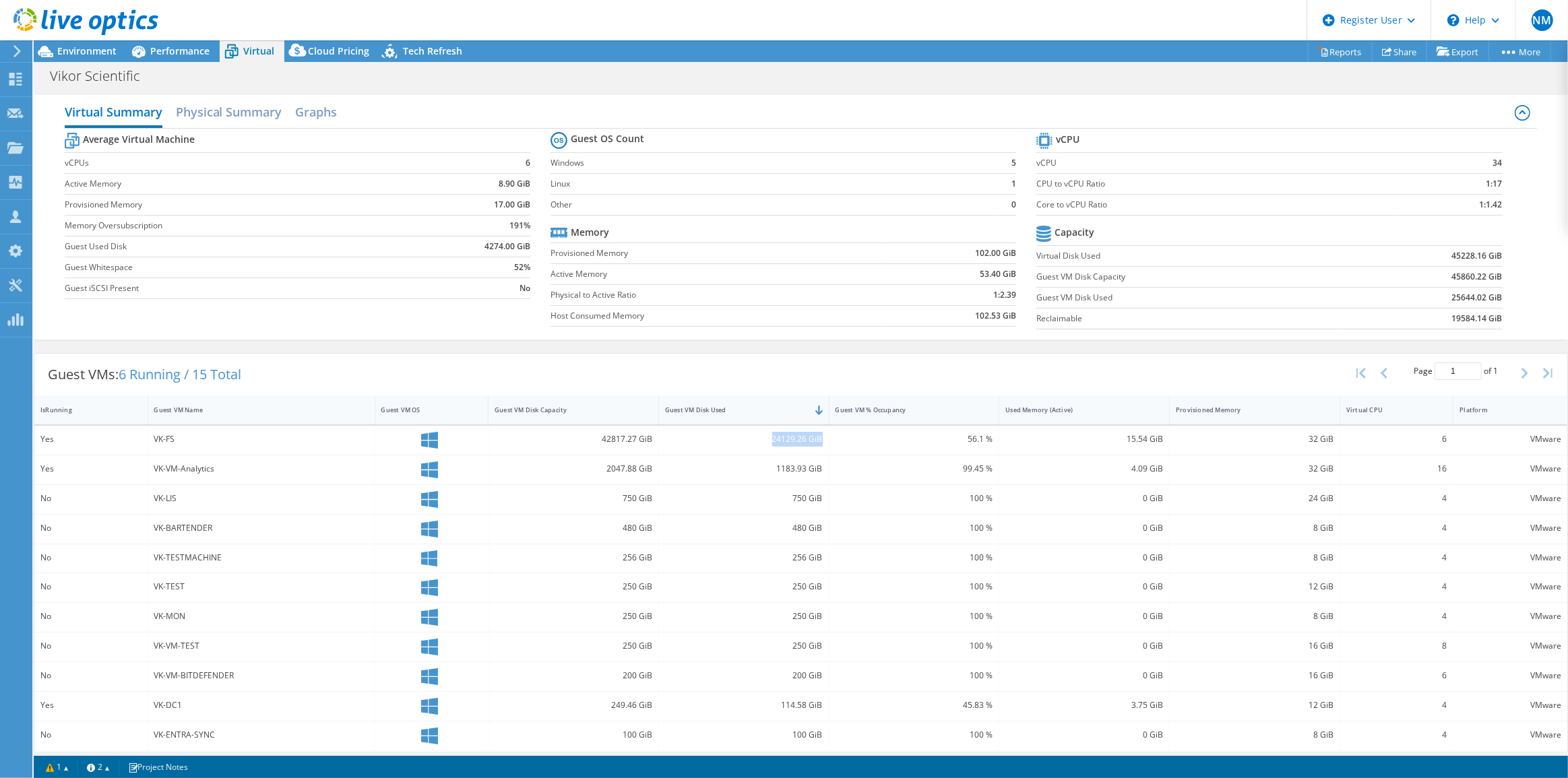
click at [823, 438] on div "24129.26 GiB" at bounding box center [744, 440] width 170 height 29
click at [90, 41] on div at bounding box center [79, 23] width 159 height 45
drag, startPoint x: 59, startPoint y: 54, endPoint x: 294, endPoint y: 90, distance: 237.7
click at [59, 54] on span "Environment" at bounding box center [86, 51] width 59 height 13
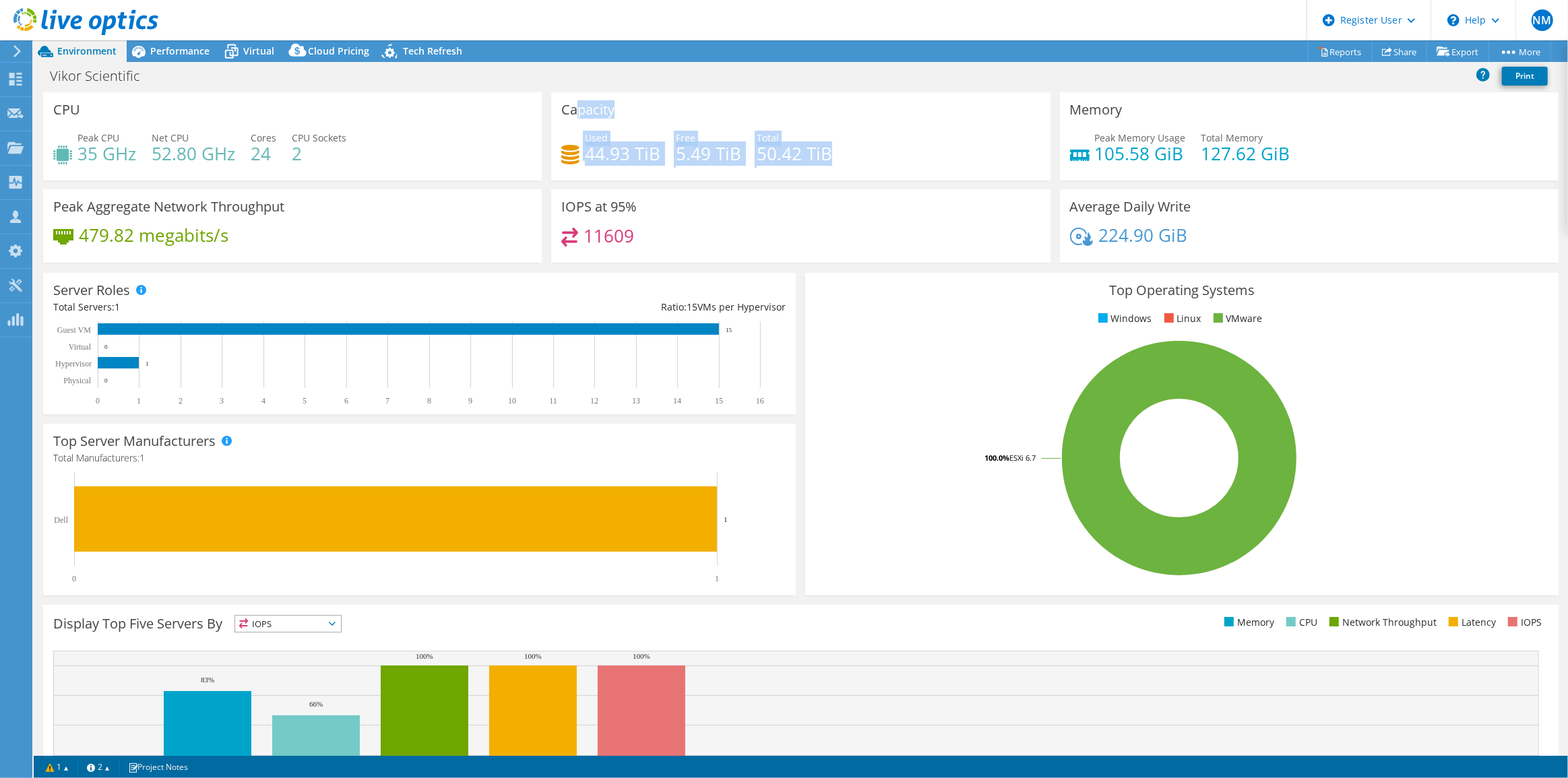
drag, startPoint x: 572, startPoint y: 112, endPoint x: 854, endPoint y: 133, distance: 282.8
click at [854, 133] on div "Capacity Used 44.93 TiB Free 5.49 TiB Total 50.42 TiB" at bounding box center [801, 136] width 499 height 88
click at [857, 150] on div "Used 44.93 TiB Free 5.49 TiB Total 50.42 TiB" at bounding box center [801, 153] width 478 height 44
click at [154, 55] on span "Performance" at bounding box center [179, 51] width 59 height 13
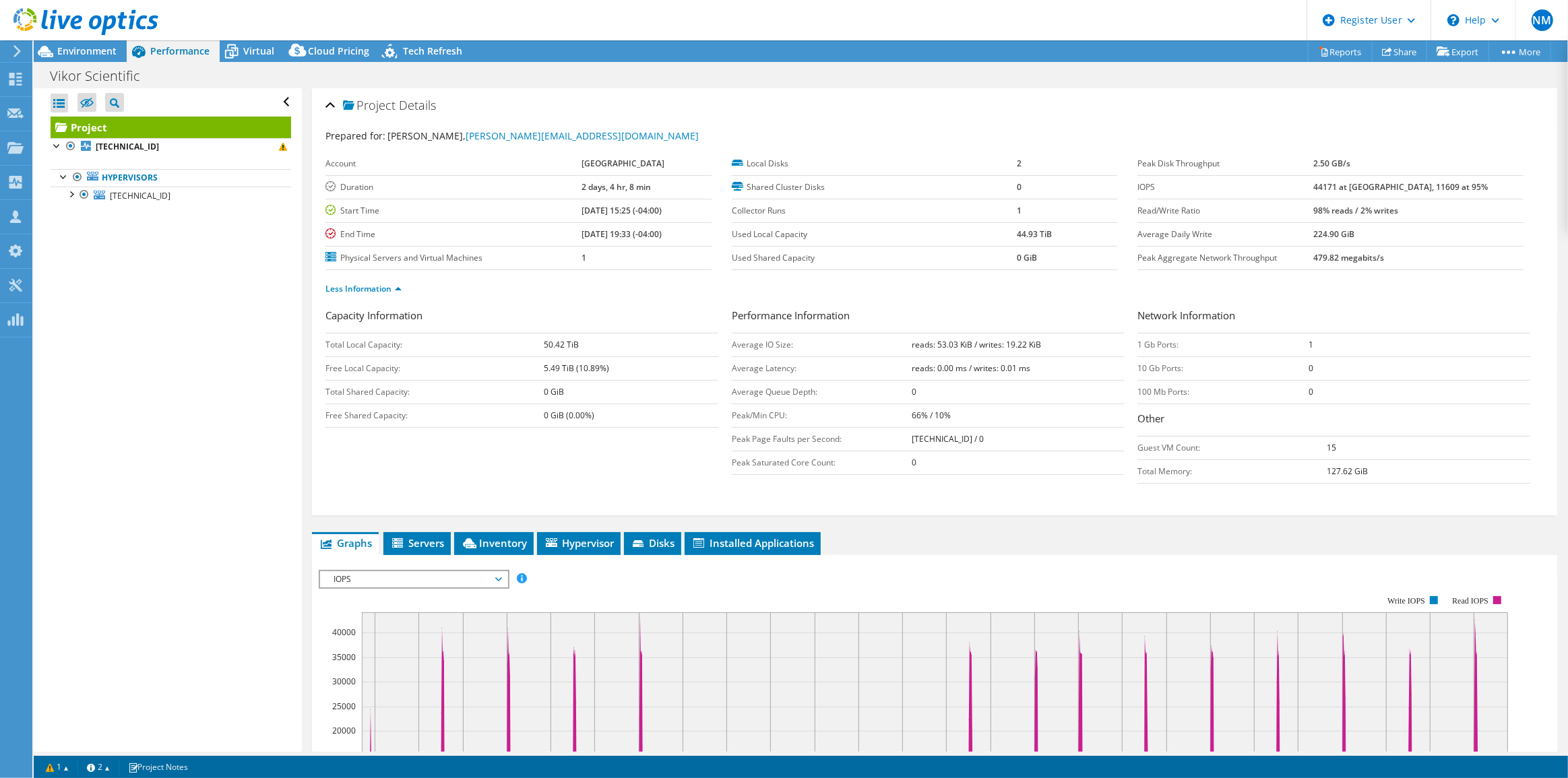
scroll to position [245, 0]
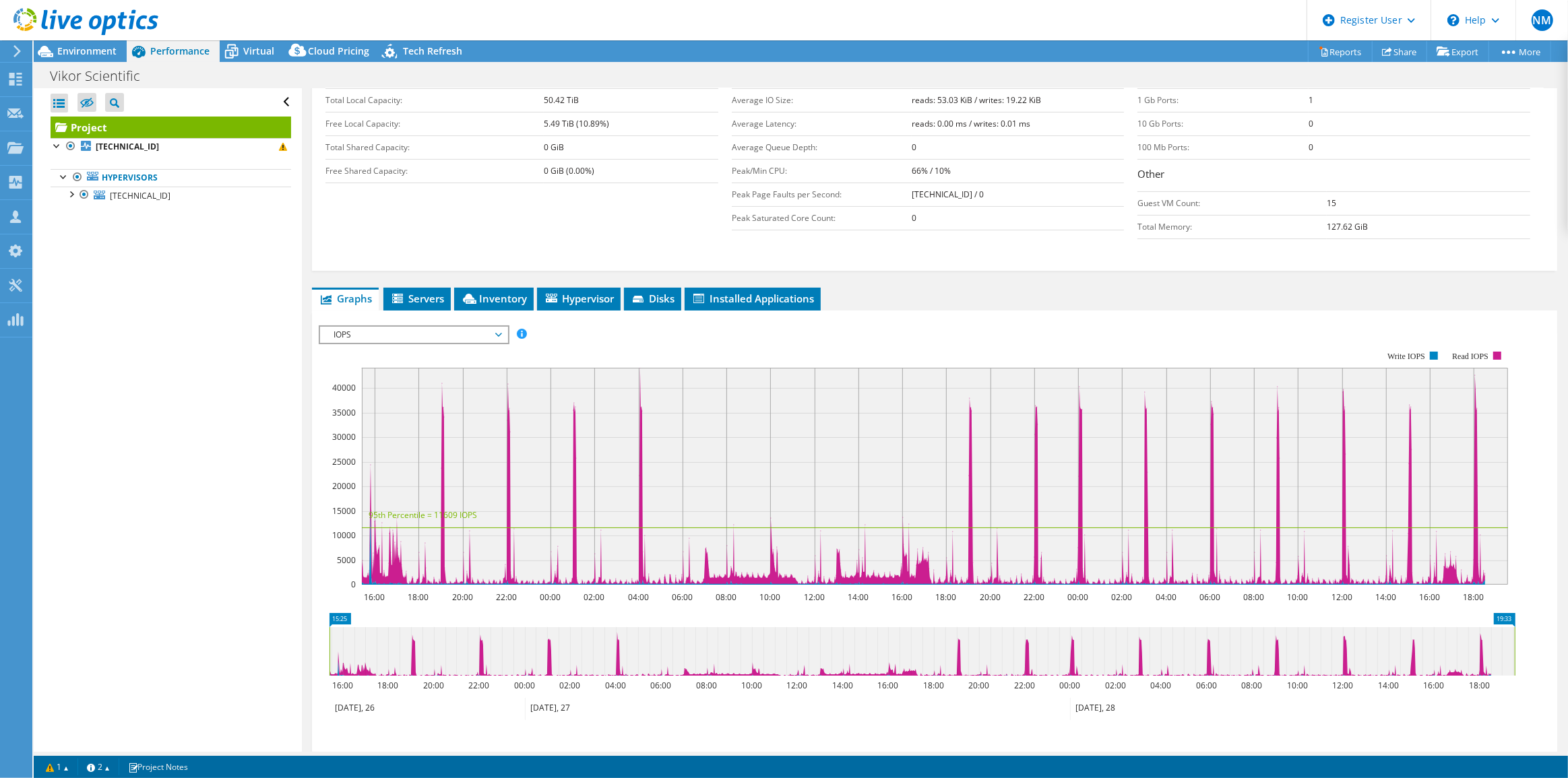
click at [418, 328] on span "IOPS" at bounding box center [413, 335] width 173 height 16
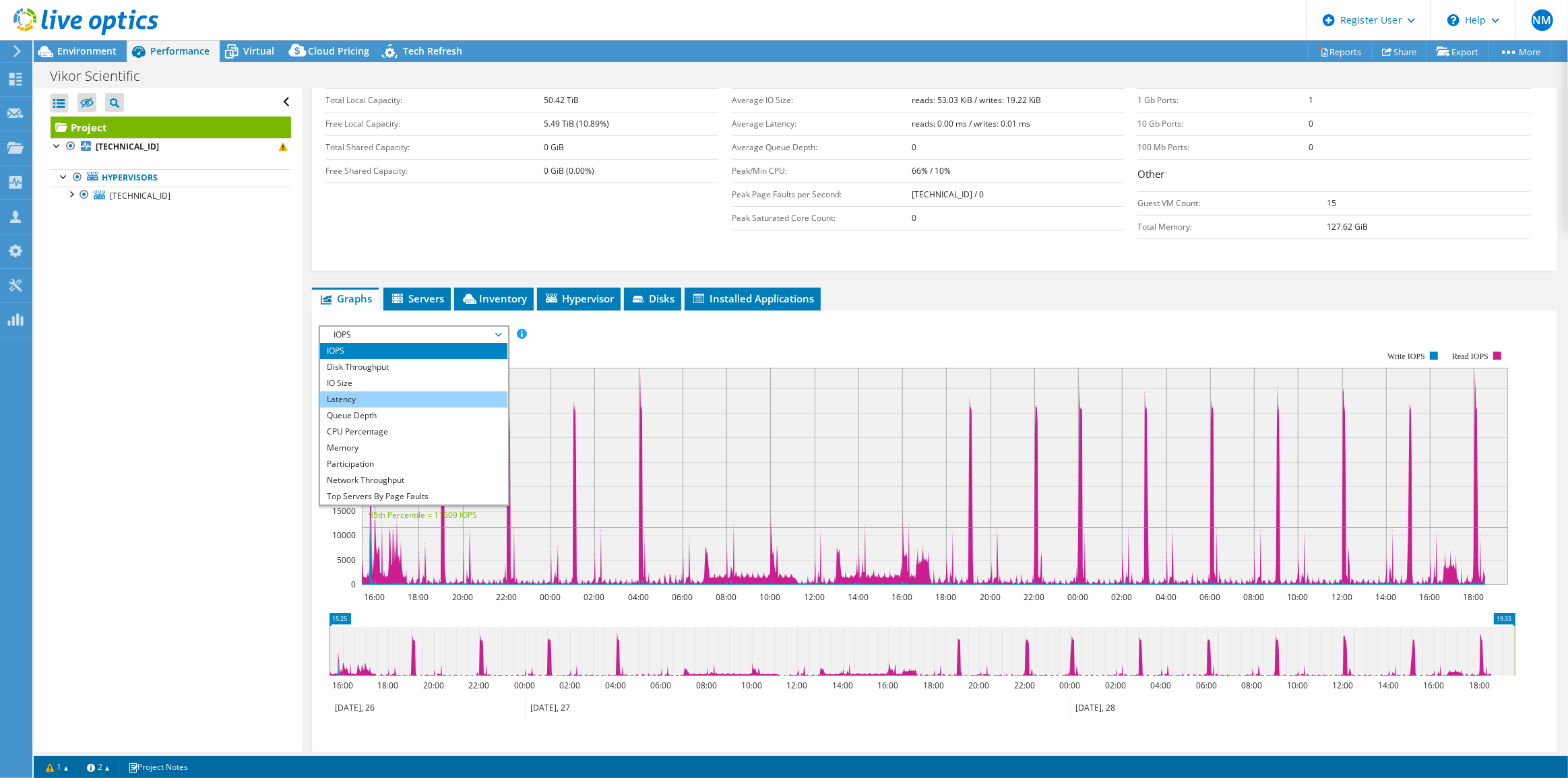
click at [437, 399] on li "Latency" at bounding box center [413, 399] width 186 height 16
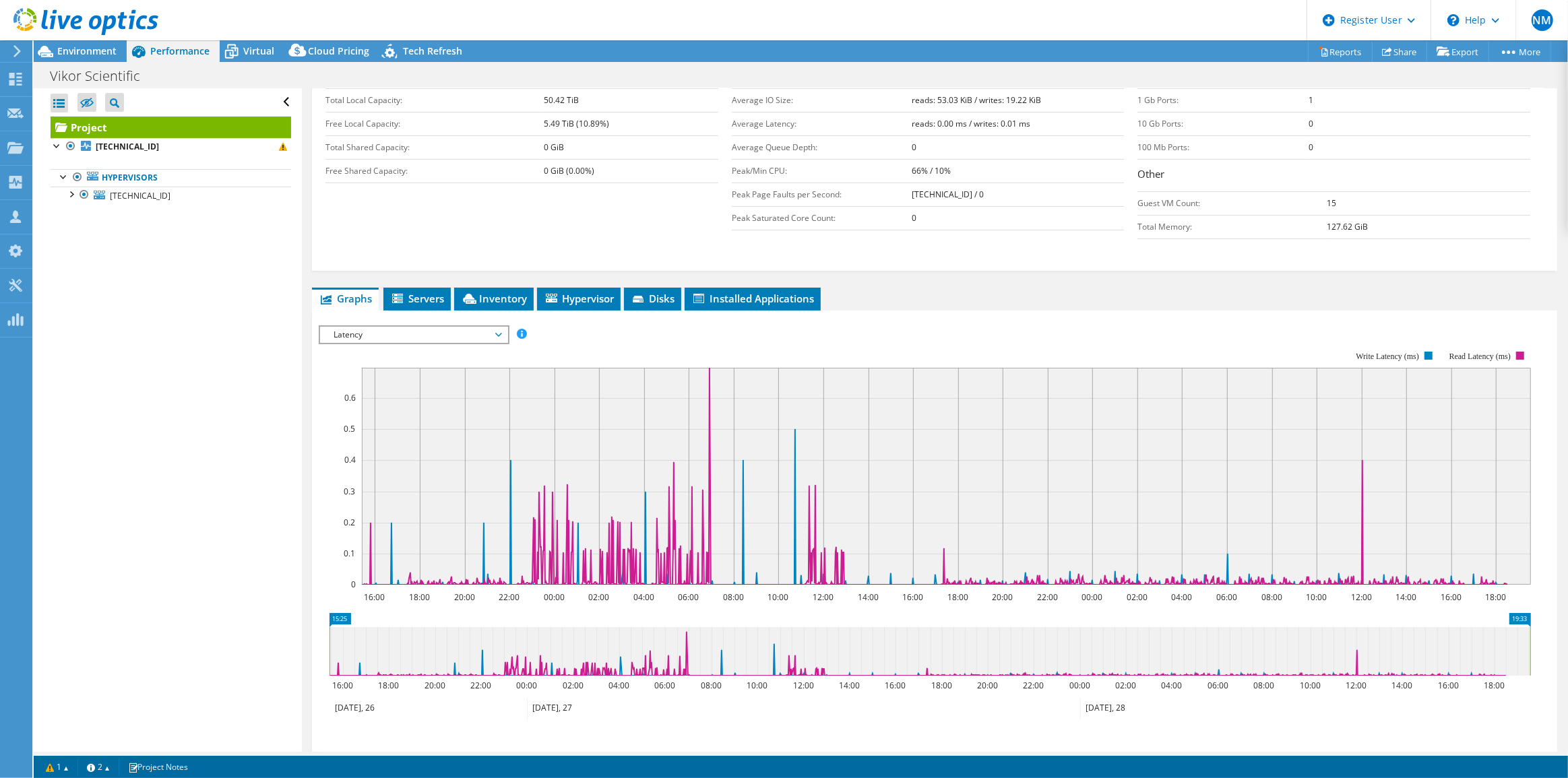
click at [453, 330] on span "Latency" at bounding box center [413, 335] width 173 height 16
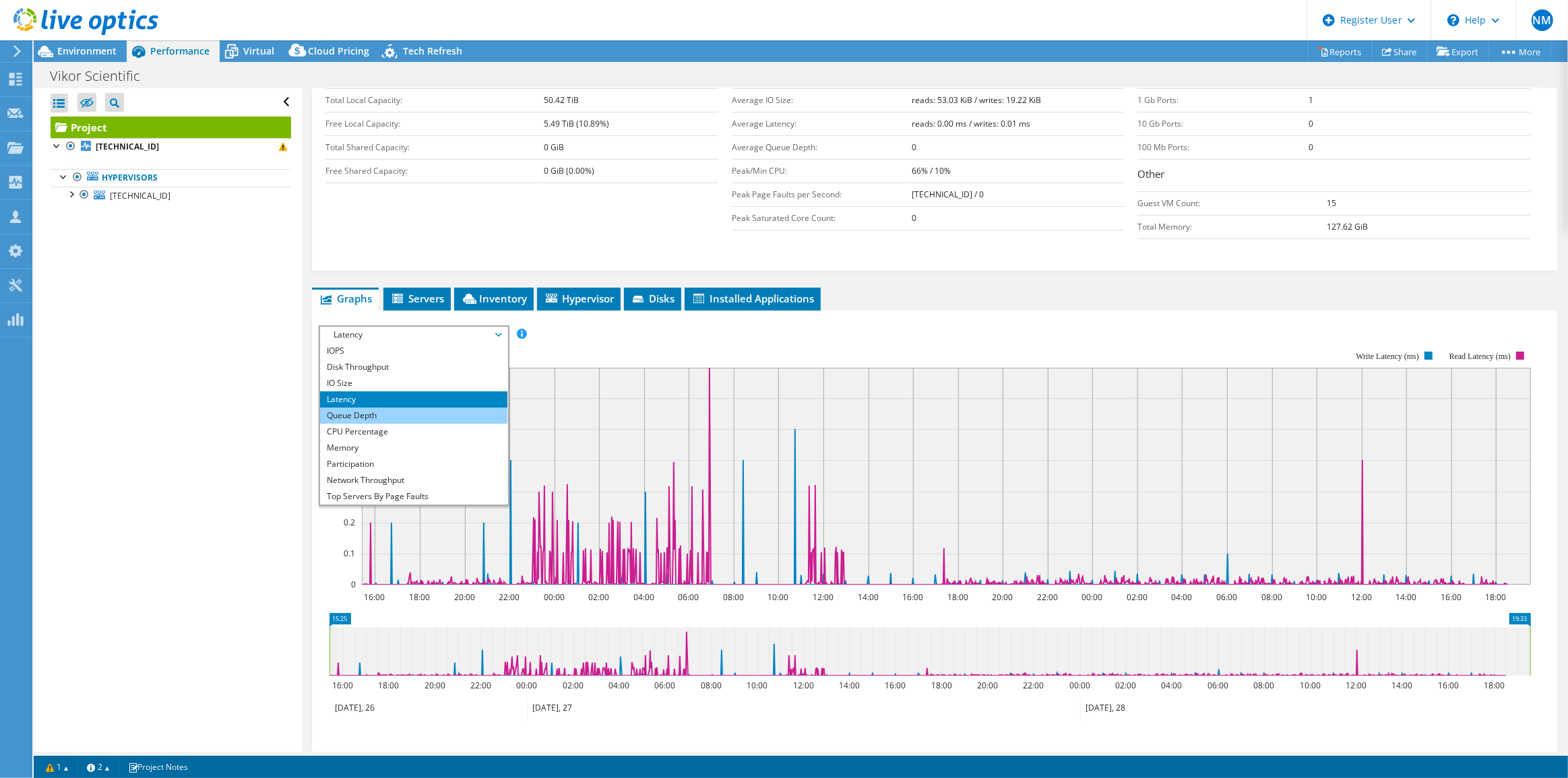
click at [442, 411] on li "Queue Depth" at bounding box center [413, 416] width 186 height 16
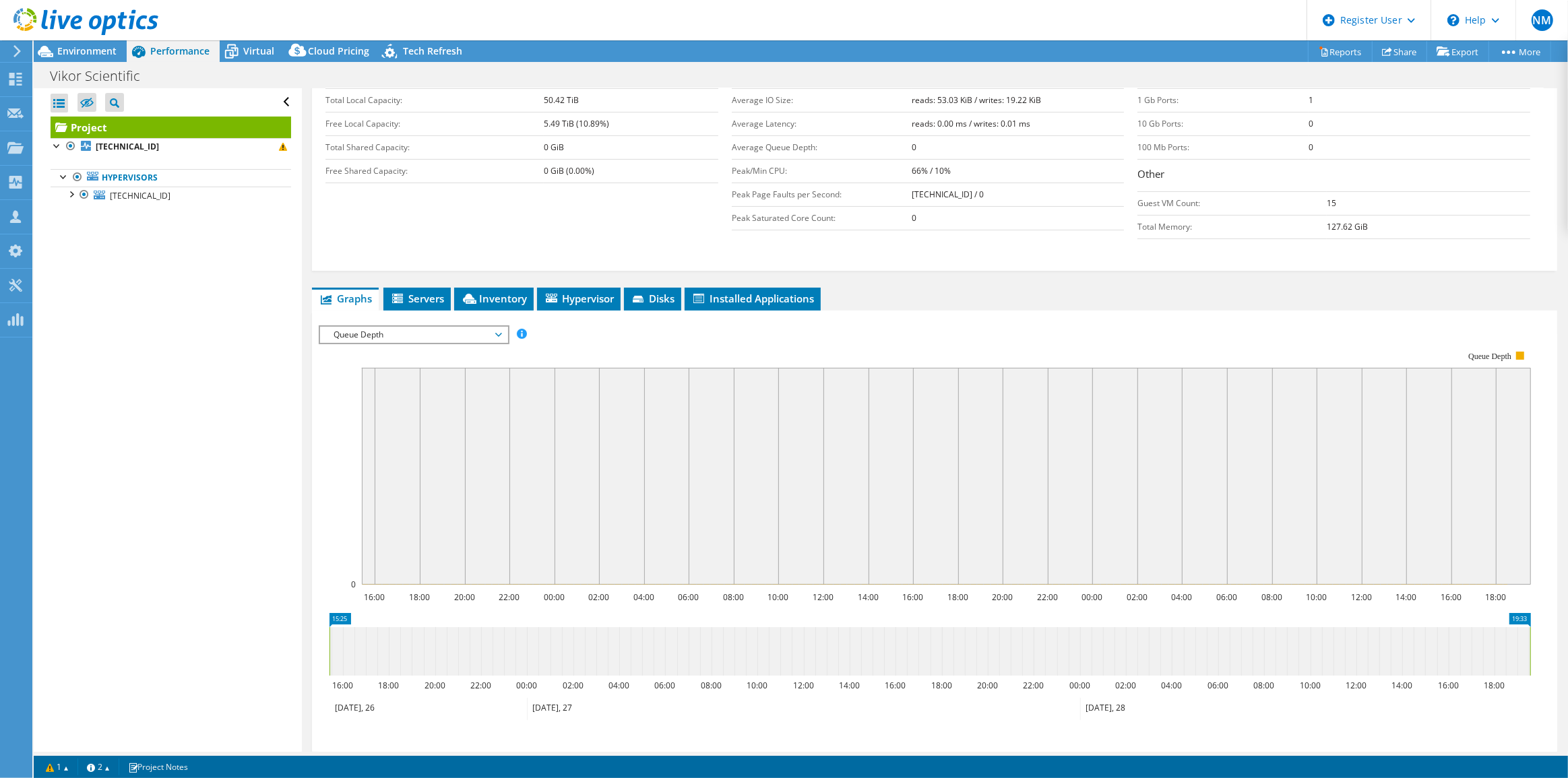
click at [451, 333] on span "Queue Depth" at bounding box center [413, 335] width 173 height 16
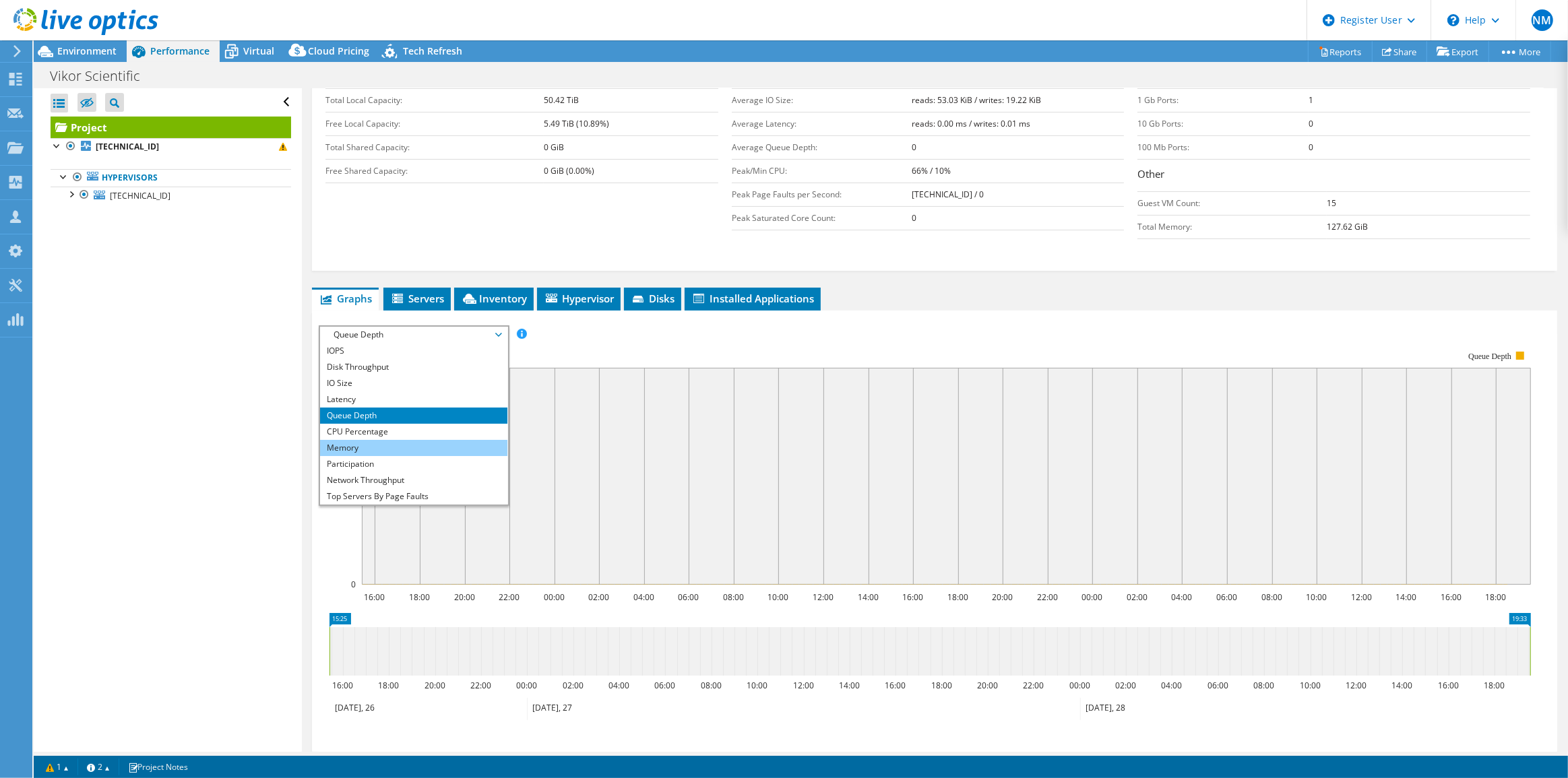
click at [426, 447] on li "Memory" at bounding box center [413, 448] width 186 height 16
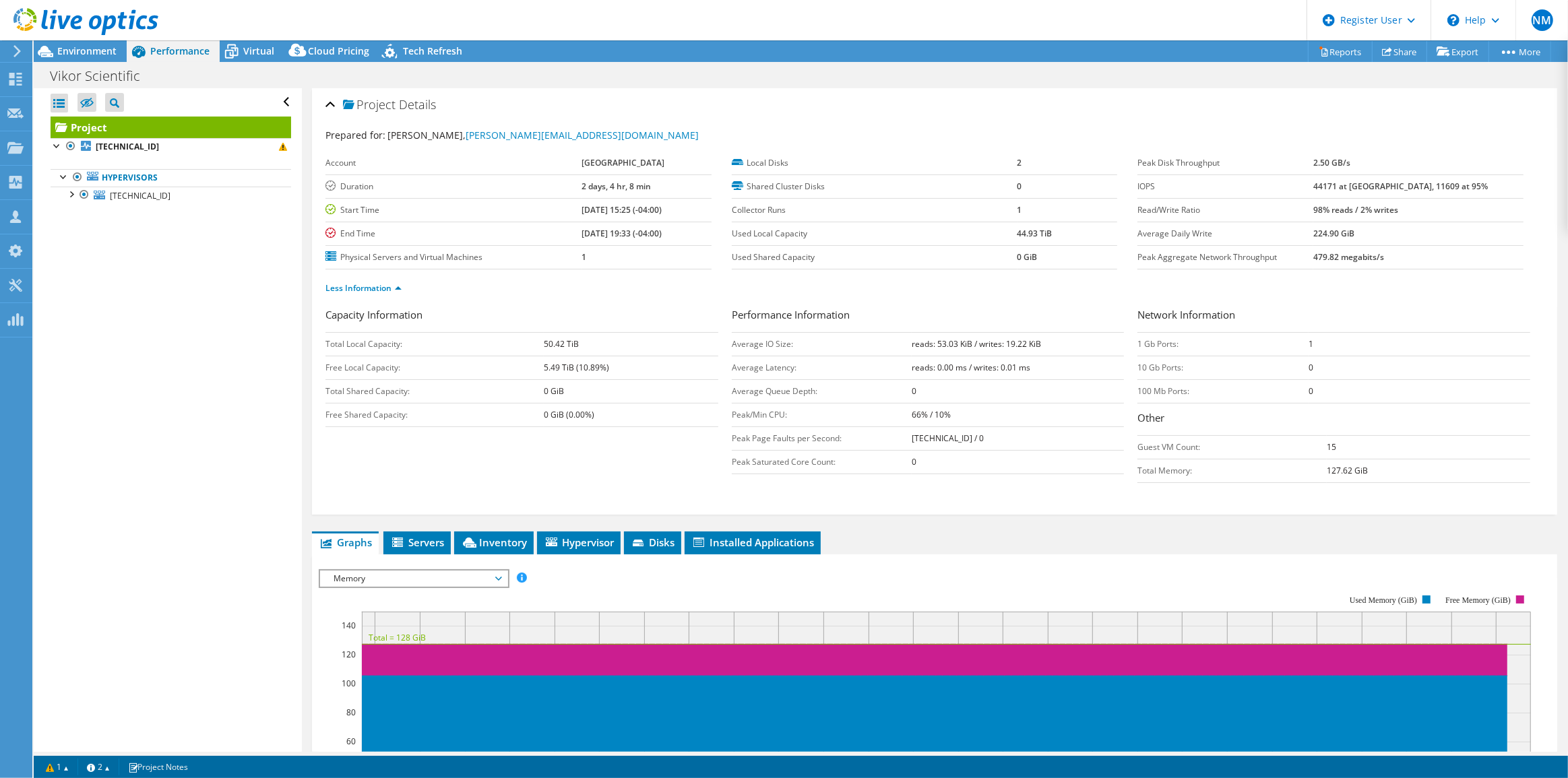
scroll to position [0, 0]
click at [272, 56] on span "Virtual" at bounding box center [259, 51] width 31 height 13
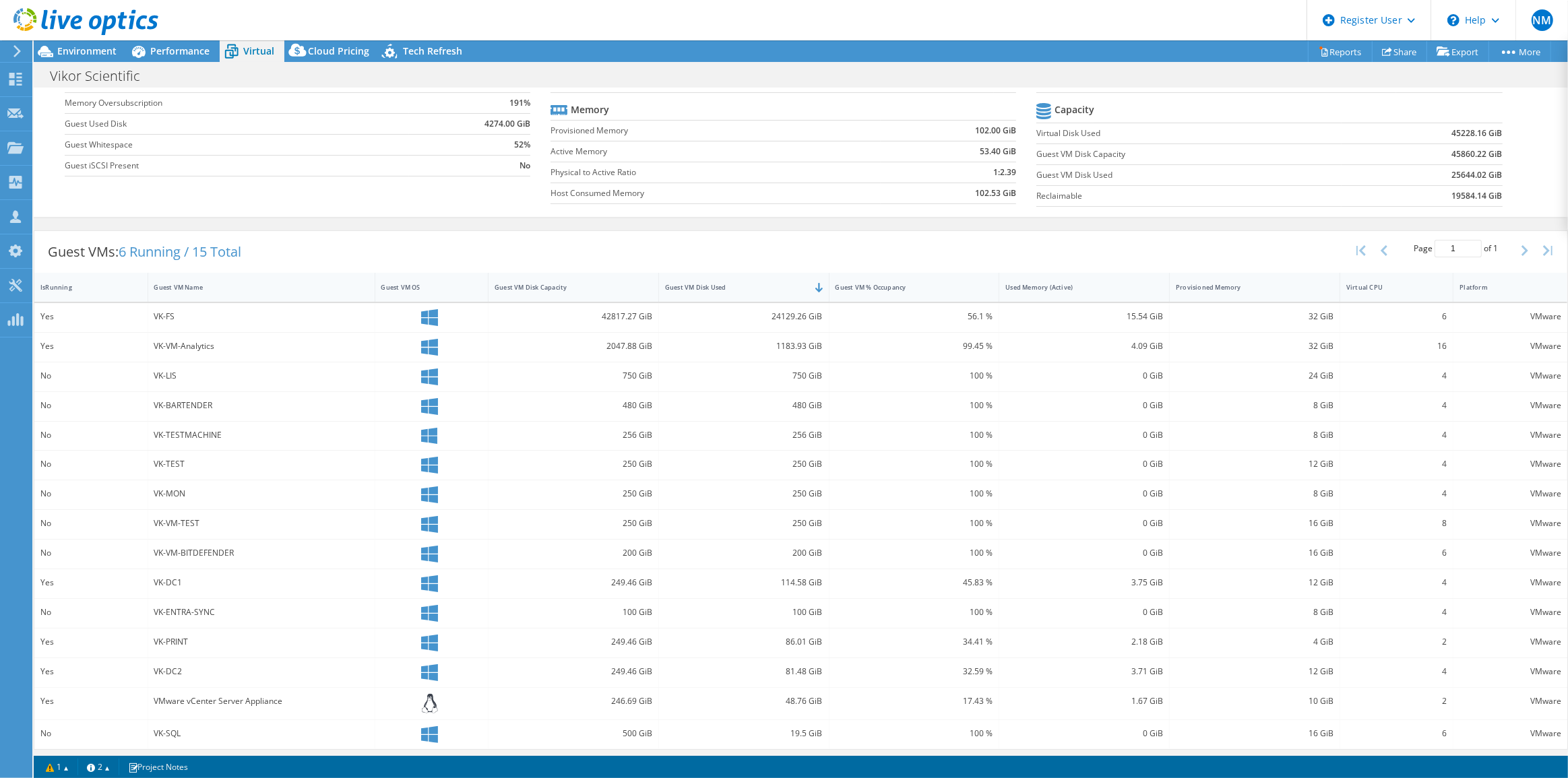
scroll to position [124, 0]
click at [104, 287] on div "IsRunning" at bounding box center [83, 286] width 85 height 9
drag, startPoint x: 178, startPoint y: 344, endPoint x: 176, endPoint y: 322, distance: 22.1
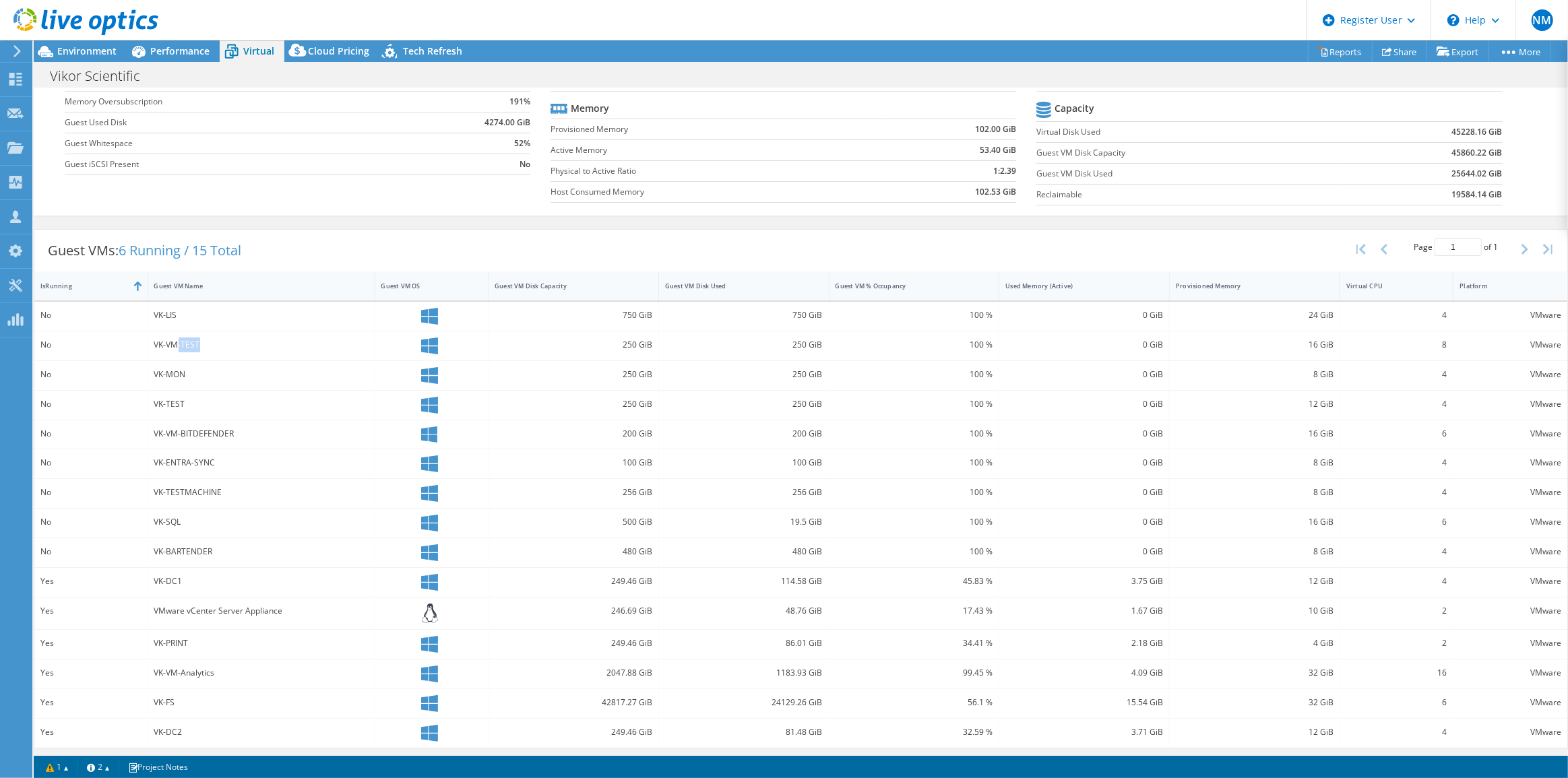
click at [208, 344] on div "VK-VM-TEST" at bounding box center [261, 345] width 214 height 15
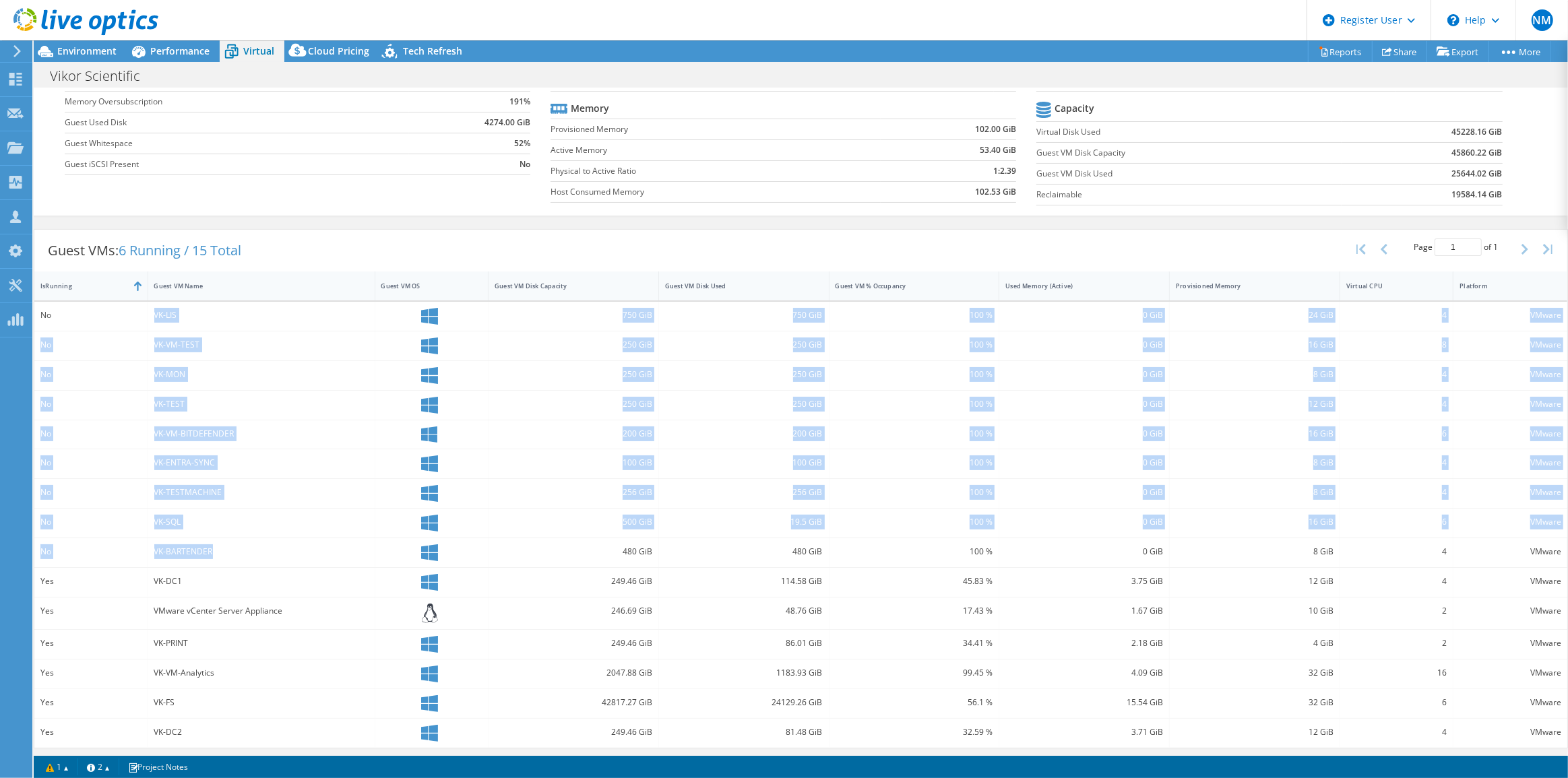
drag, startPoint x: 59, startPoint y: 310, endPoint x: 233, endPoint y: 560, distance: 304.6
click at [233, 560] on div "No VK-LIS 750 GiB 750 GiB 100 % 0 GiB 24 GiB 4 VMware No VK-VM-TEST 250 GiB 250…" at bounding box center [801, 525] width 1533 height 446
click at [241, 541] on div "VK-BARTENDER" at bounding box center [262, 553] width 227 height 29
drag, startPoint x: 253, startPoint y: 554, endPoint x: 34, endPoint y: 303, distance: 333.1
click at [34, 303] on div "No VK-LIS 750 GiB 750 GiB 100 % 0 GiB 24 GiB 4 VMware No VK-VM-TEST 250 GiB 250…" at bounding box center [801, 525] width 1533 height 446
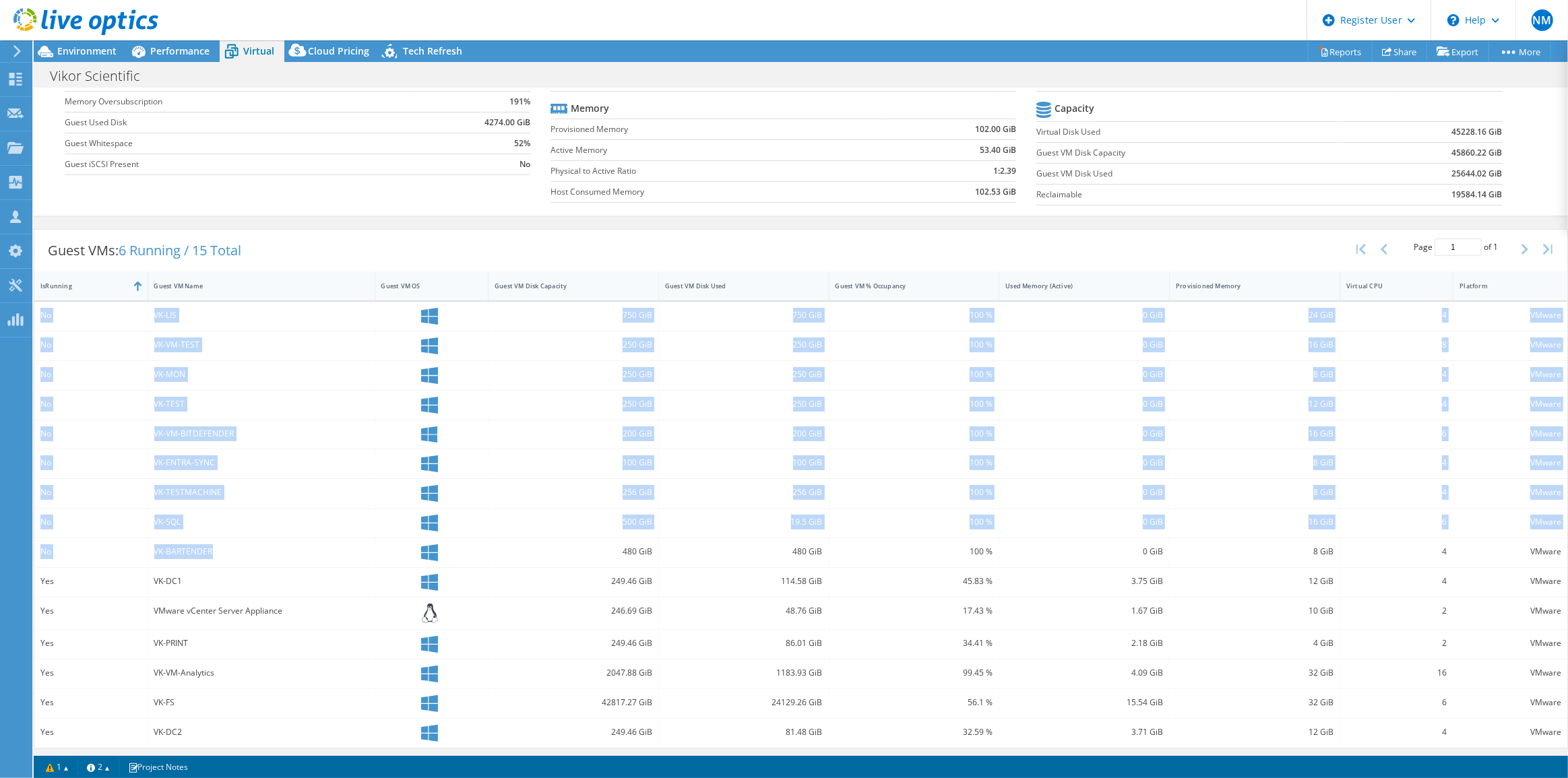
click at [306, 433] on div "VK-VM-BITDEFENDER" at bounding box center [261, 434] width 214 height 15
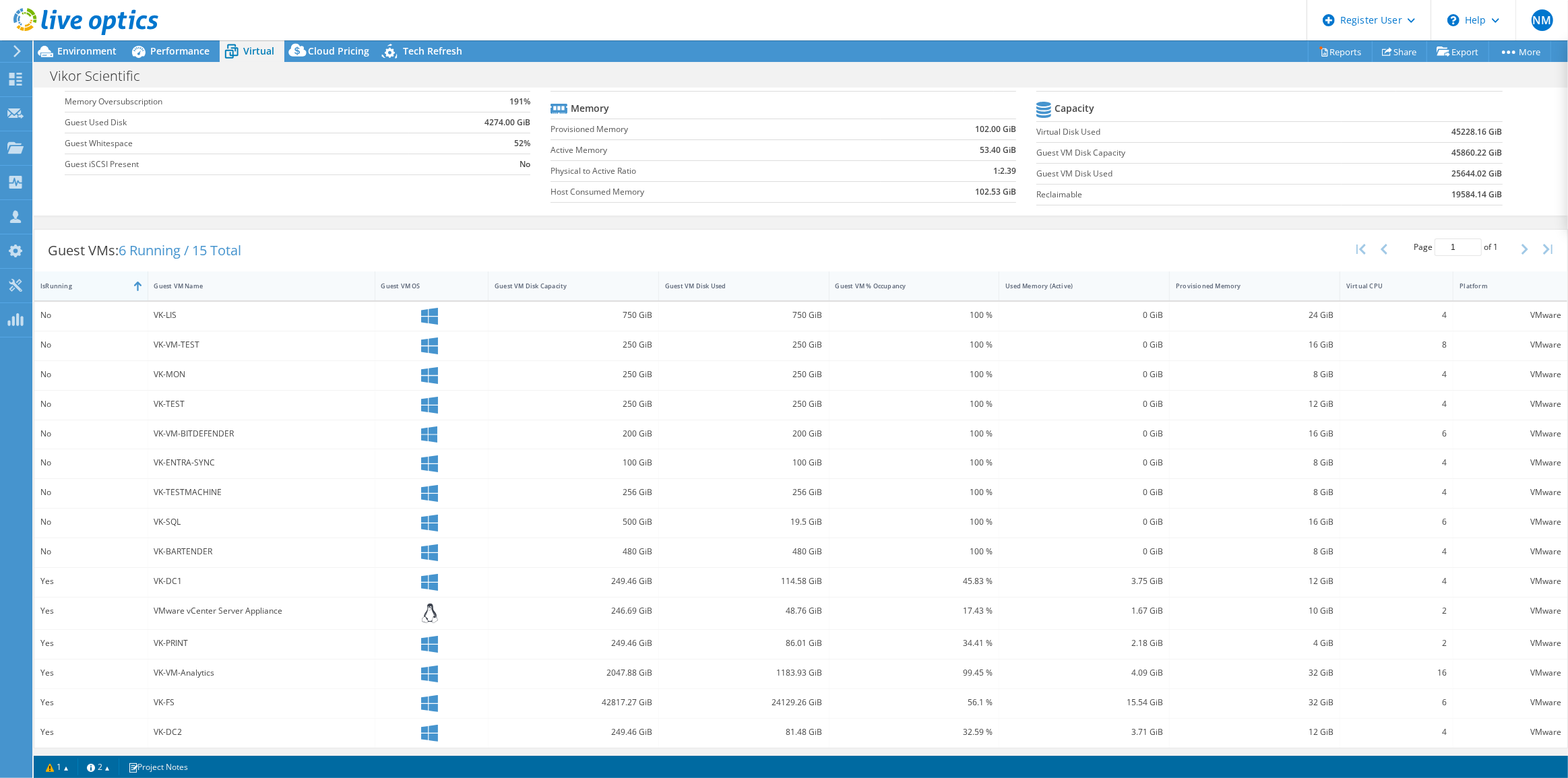
click at [119, 290] on div "IsRunning" at bounding box center [83, 286] width 97 height 21
click at [762, 276] on div "Guest VM Disk Used" at bounding box center [736, 286] width 154 height 21
drag, startPoint x: 151, startPoint y: 340, endPoint x: 220, endPoint y: 346, distance: 69.3
click at [220, 346] on div "VK-VM-Analytics" at bounding box center [262, 346] width 227 height 29
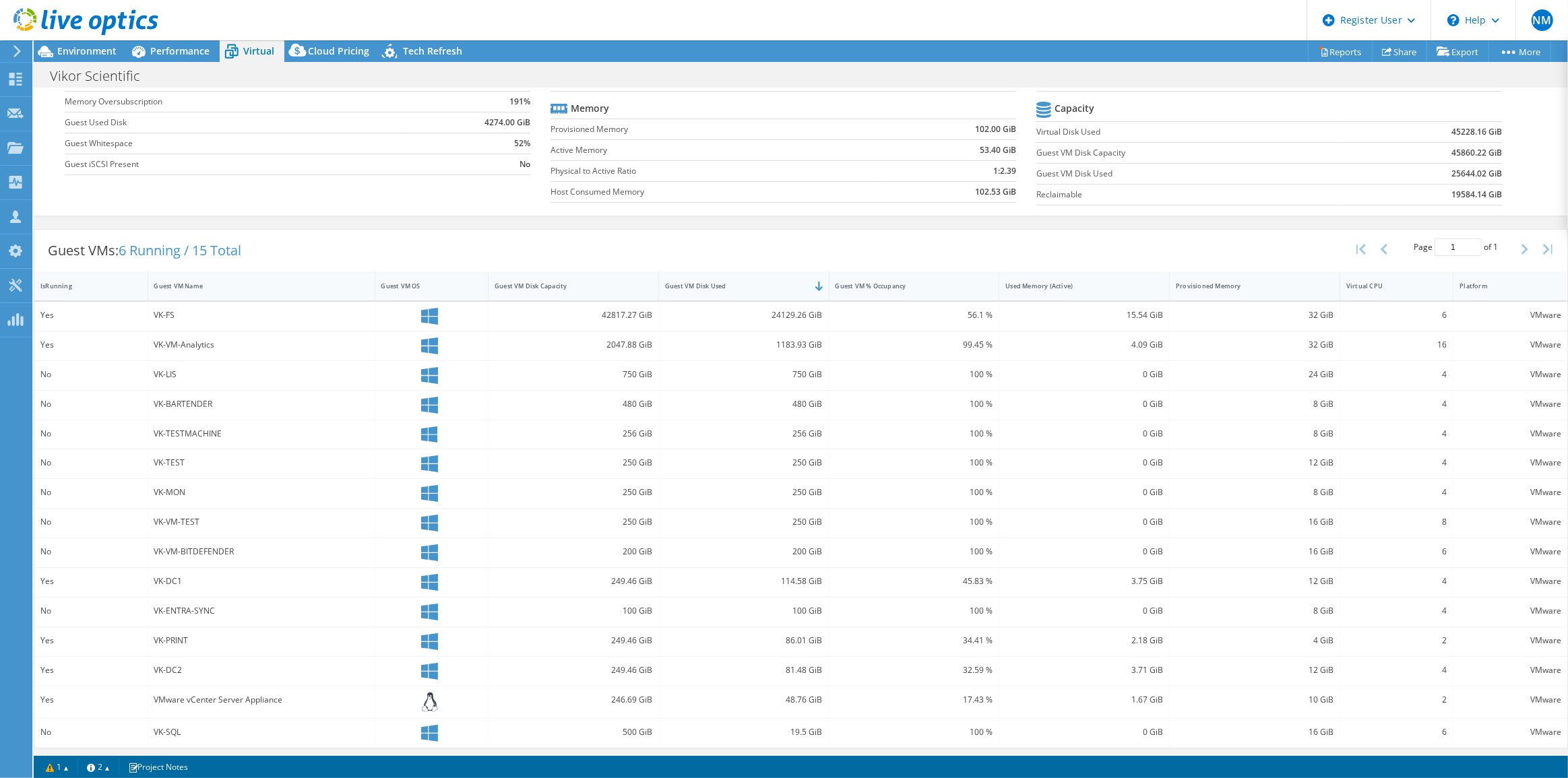
click at [641, 383] on div "750 GiB" at bounding box center [573, 376] width 170 height 29
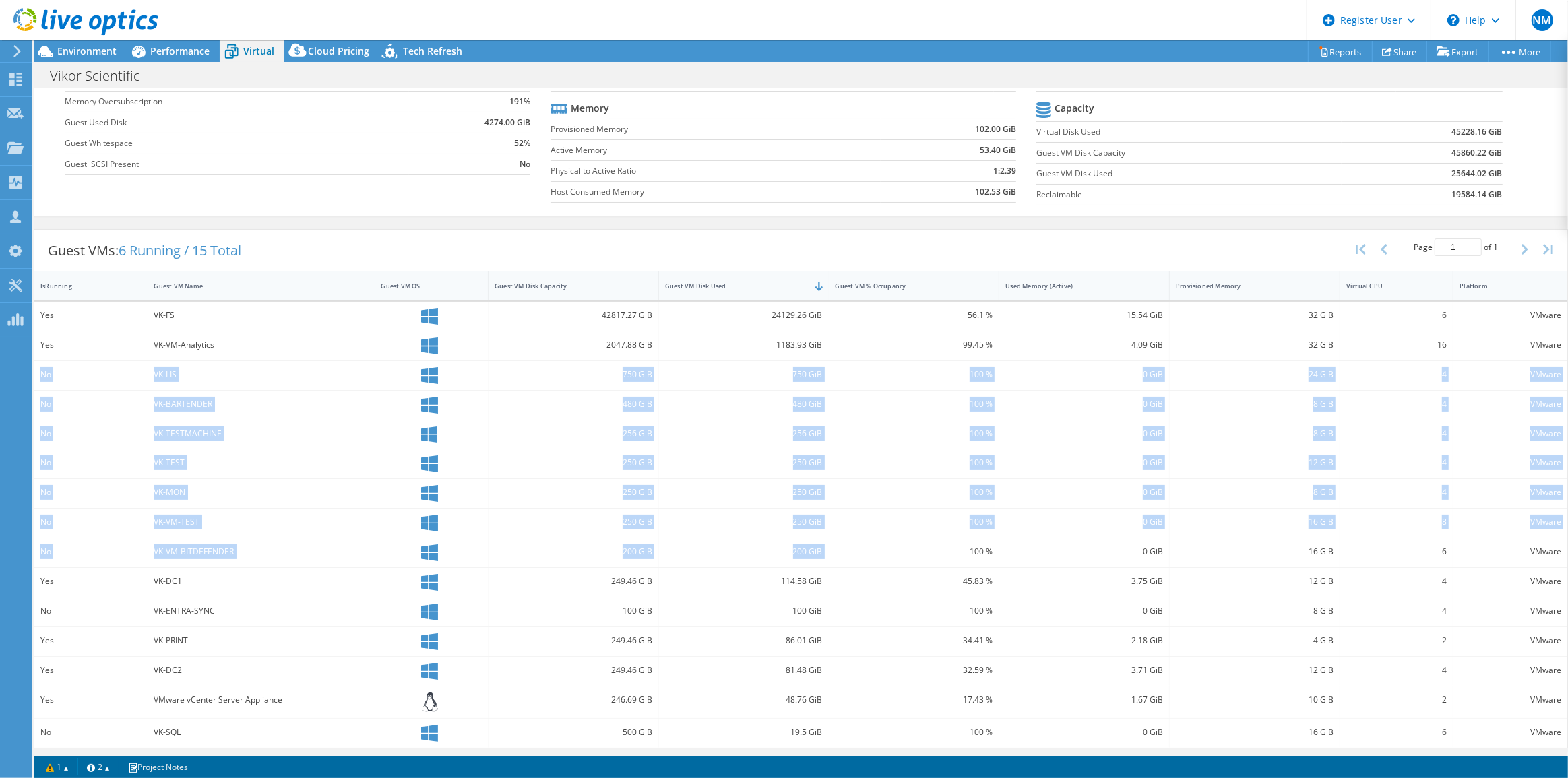
drag, startPoint x: 41, startPoint y: 366, endPoint x: 851, endPoint y: 560, distance: 832.9
click at [851, 560] on div "Yes VK-FS 42817.27 GiB 24129.26 GiB 56.1 % 15.54 GiB 32 GiB 6 VMware Yes VK-VM-…" at bounding box center [801, 525] width 1533 height 446
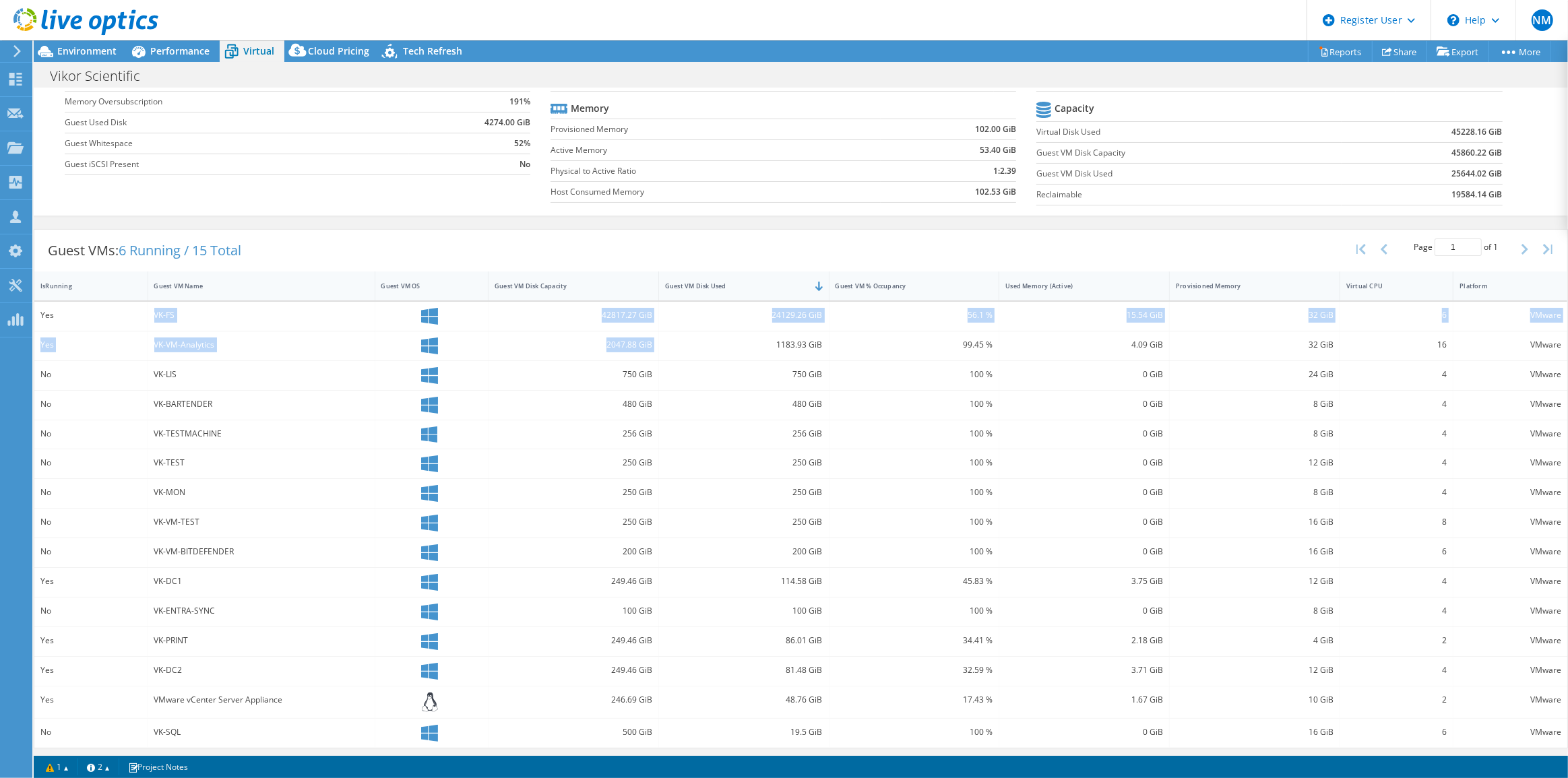
drag, startPoint x: 273, startPoint y: 338, endPoint x: 742, endPoint y: 344, distance: 469.0
click at [742, 344] on div "Yes VK-FS 42817.27 GiB 24129.26 GiB 56.1 % 15.54 GiB 32 GiB 6 VMware Yes VK-VM-…" at bounding box center [801, 525] width 1533 height 446
click at [116, 338] on div "Yes" at bounding box center [91, 345] width 101 height 15
drag, startPoint x: 171, startPoint y: 339, endPoint x: 761, endPoint y: 347, distance: 590.1
click at [761, 347] on div "Yes VK-VM-Analytics 2047.88 GiB 1183.93 GiB 99.45 % 4.09 GiB 32 GiB 16 VMware" at bounding box center [801, 346] width 1533 height 29
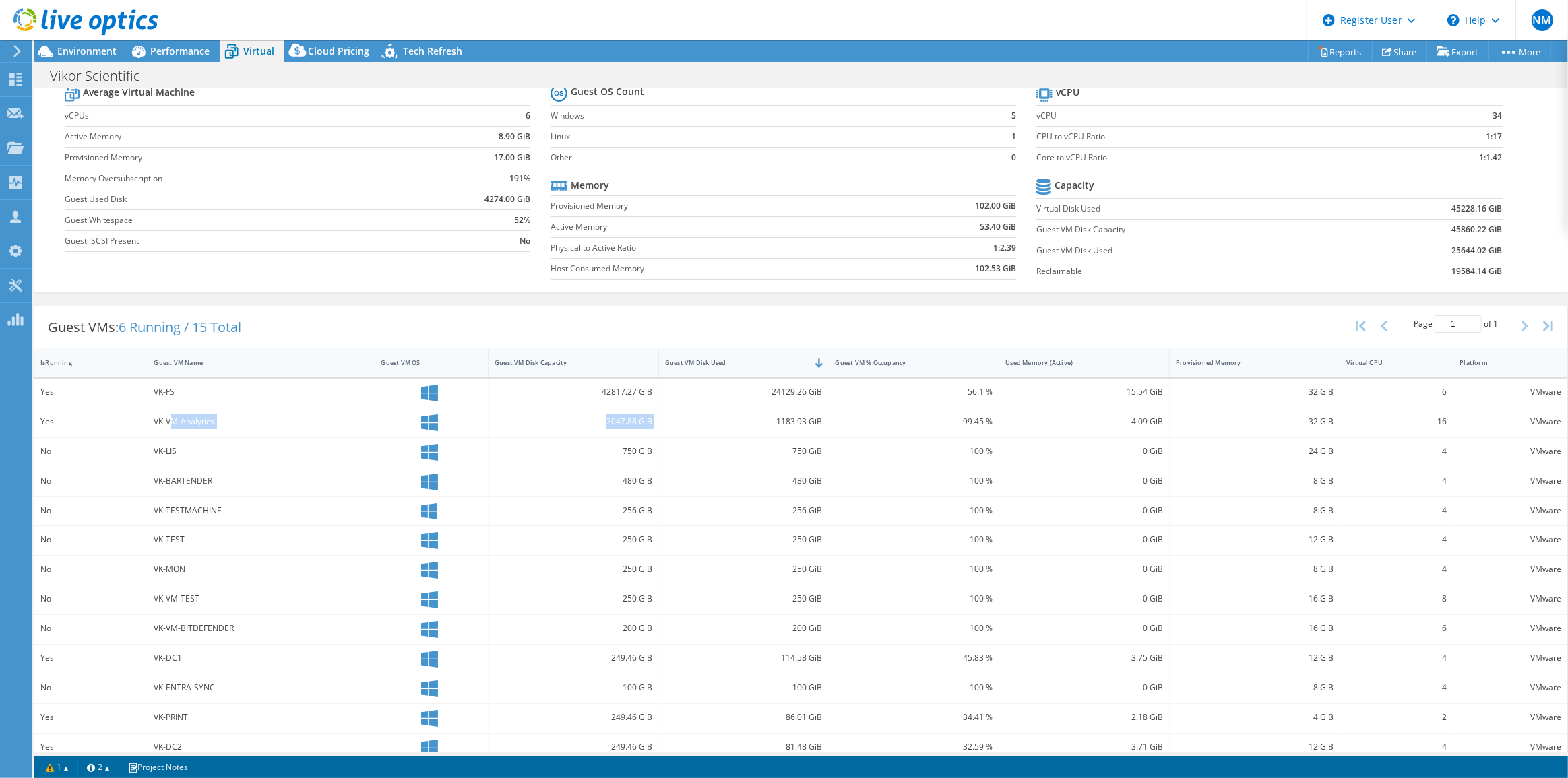
scroll to position [0, 0]
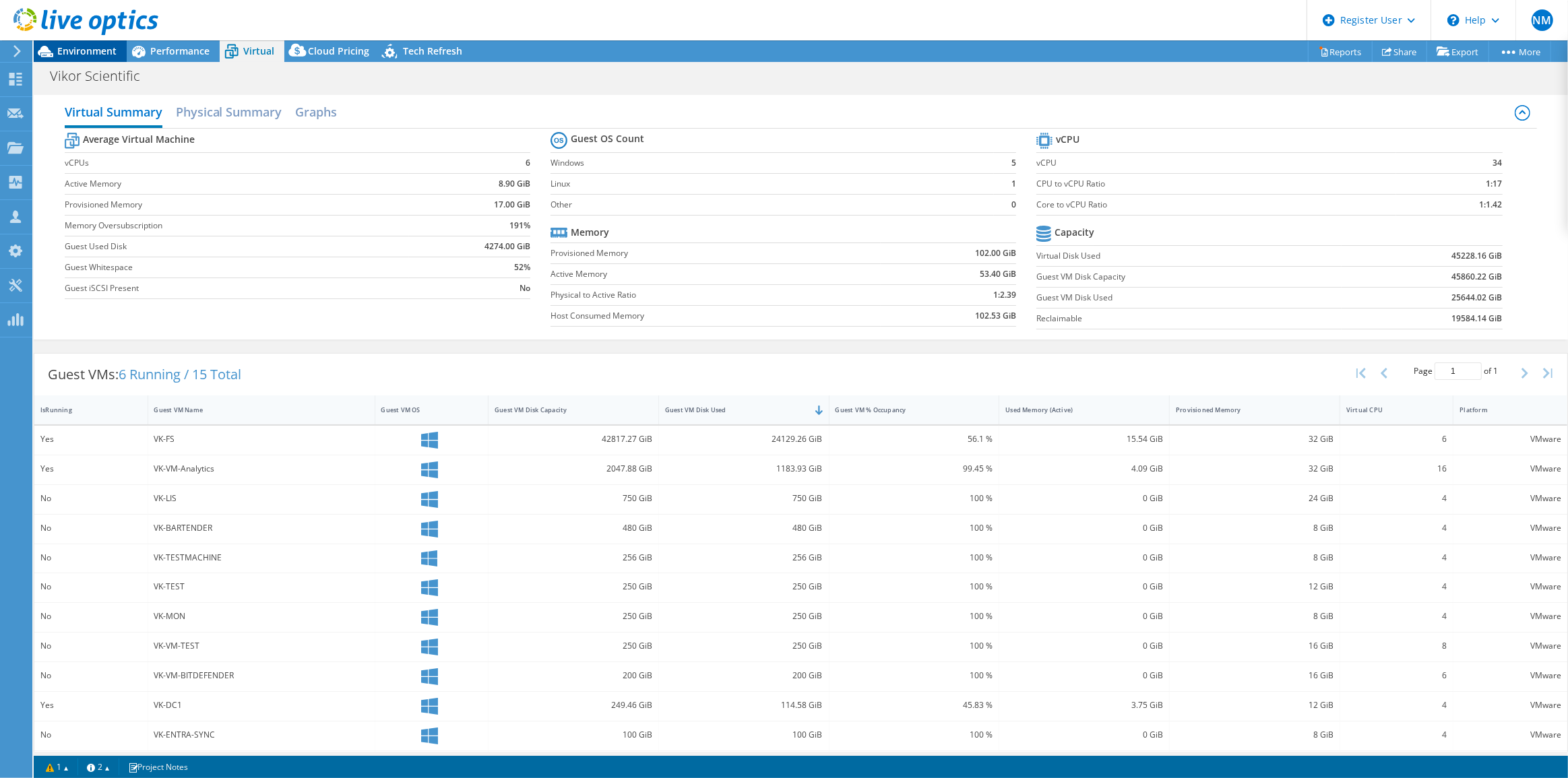
click at [88, 59] on div "Environment" at bounding box center [80, 50] width 93 height 21
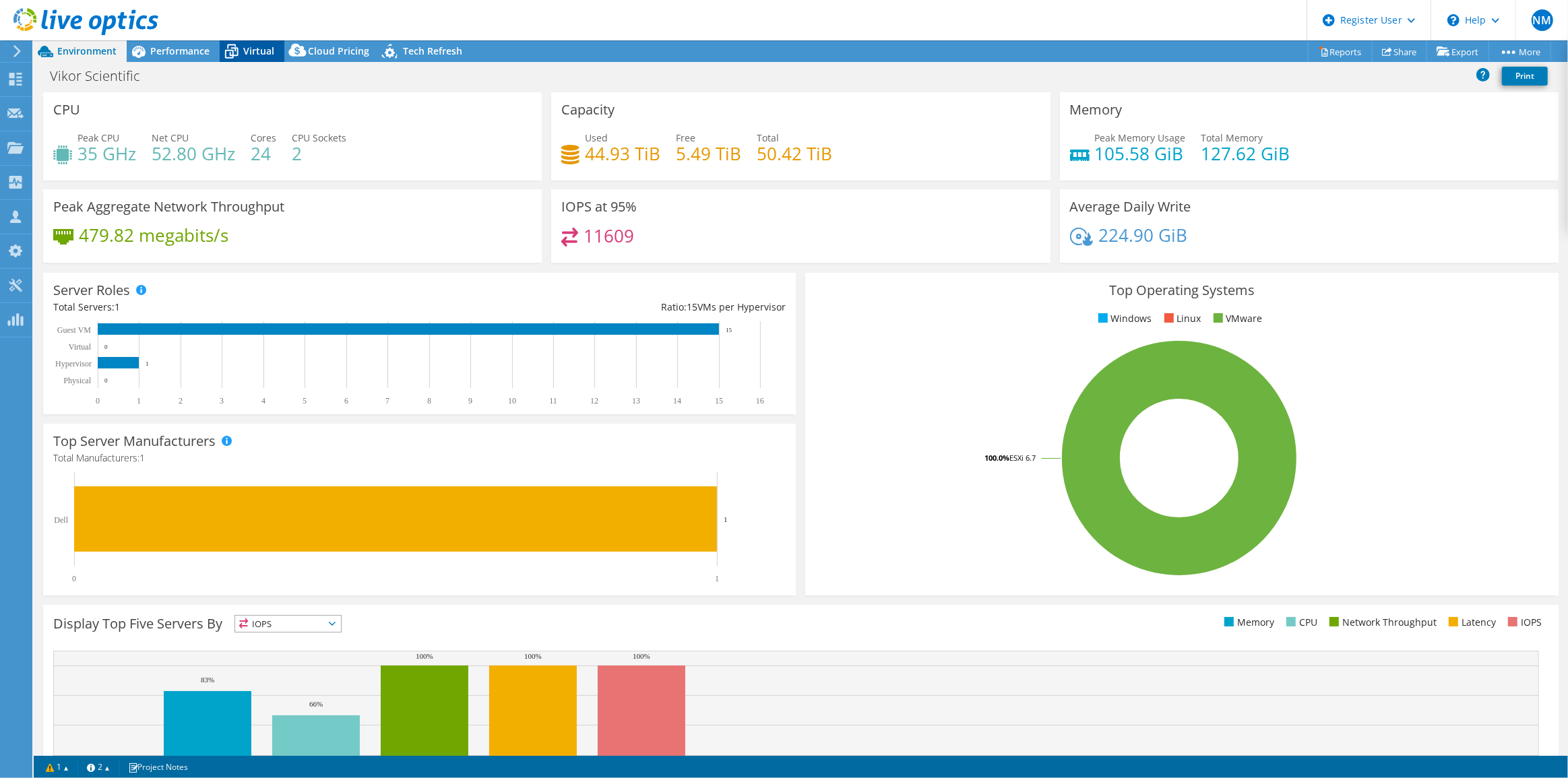
click at [256, 53] on span "Virtual" at bounding box center [259, 51] width 31 height 13
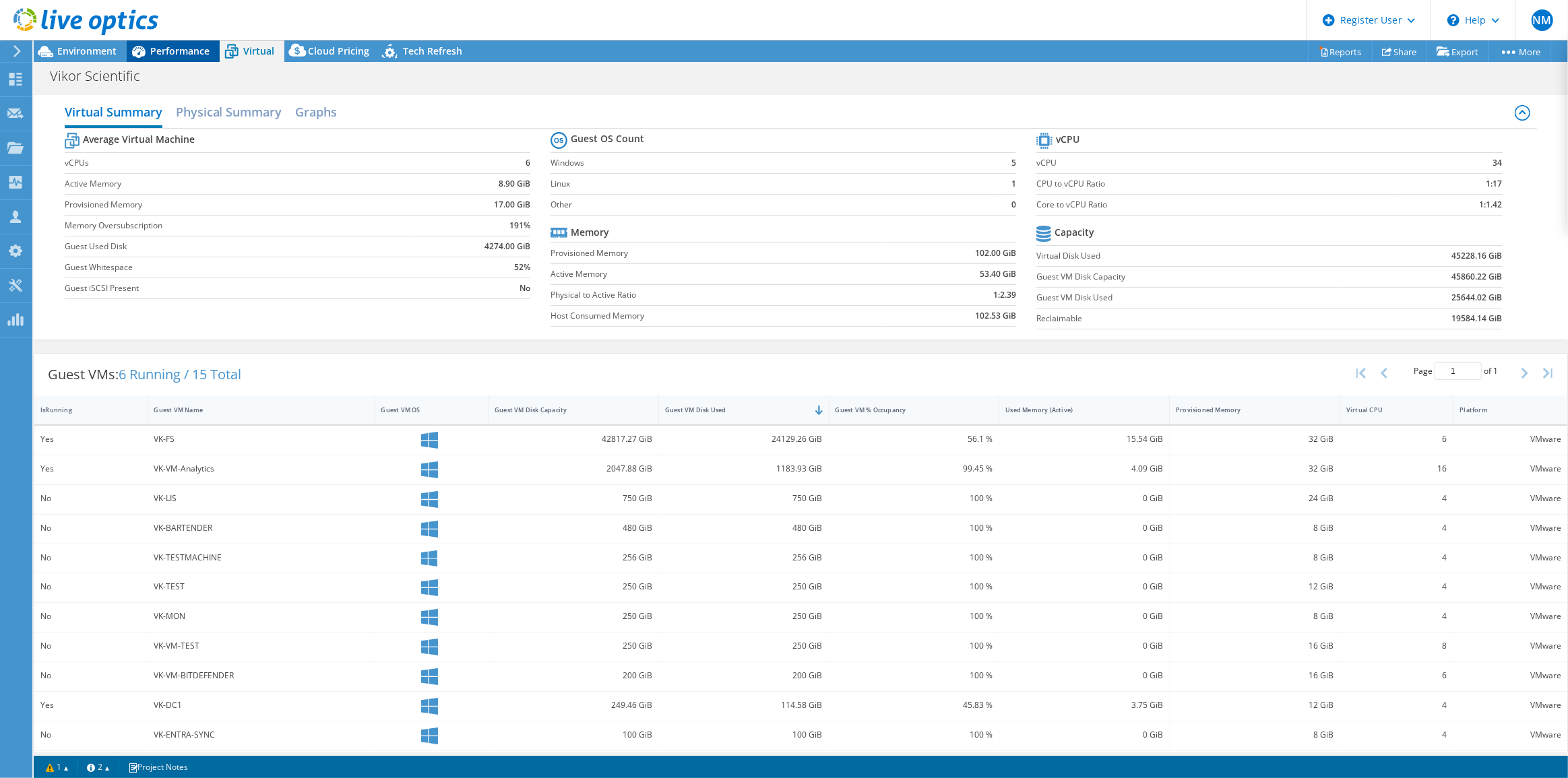
click at [186, 56] on span "Performance" at bounding box center [179, 51] width 59 height 13
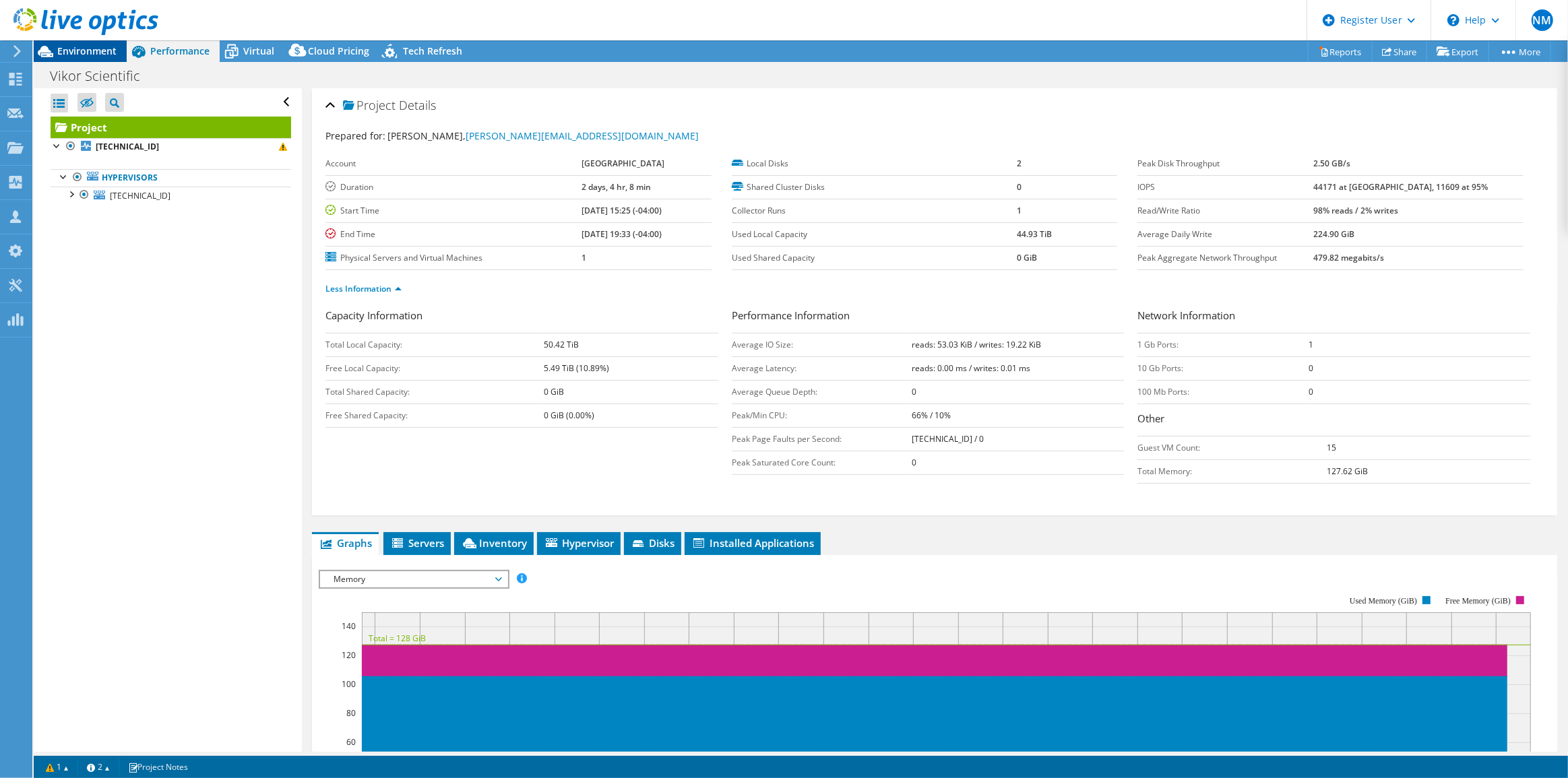
click at [95, 48] on span "Environment" at bounding box center [86, 51] width 59 height 13
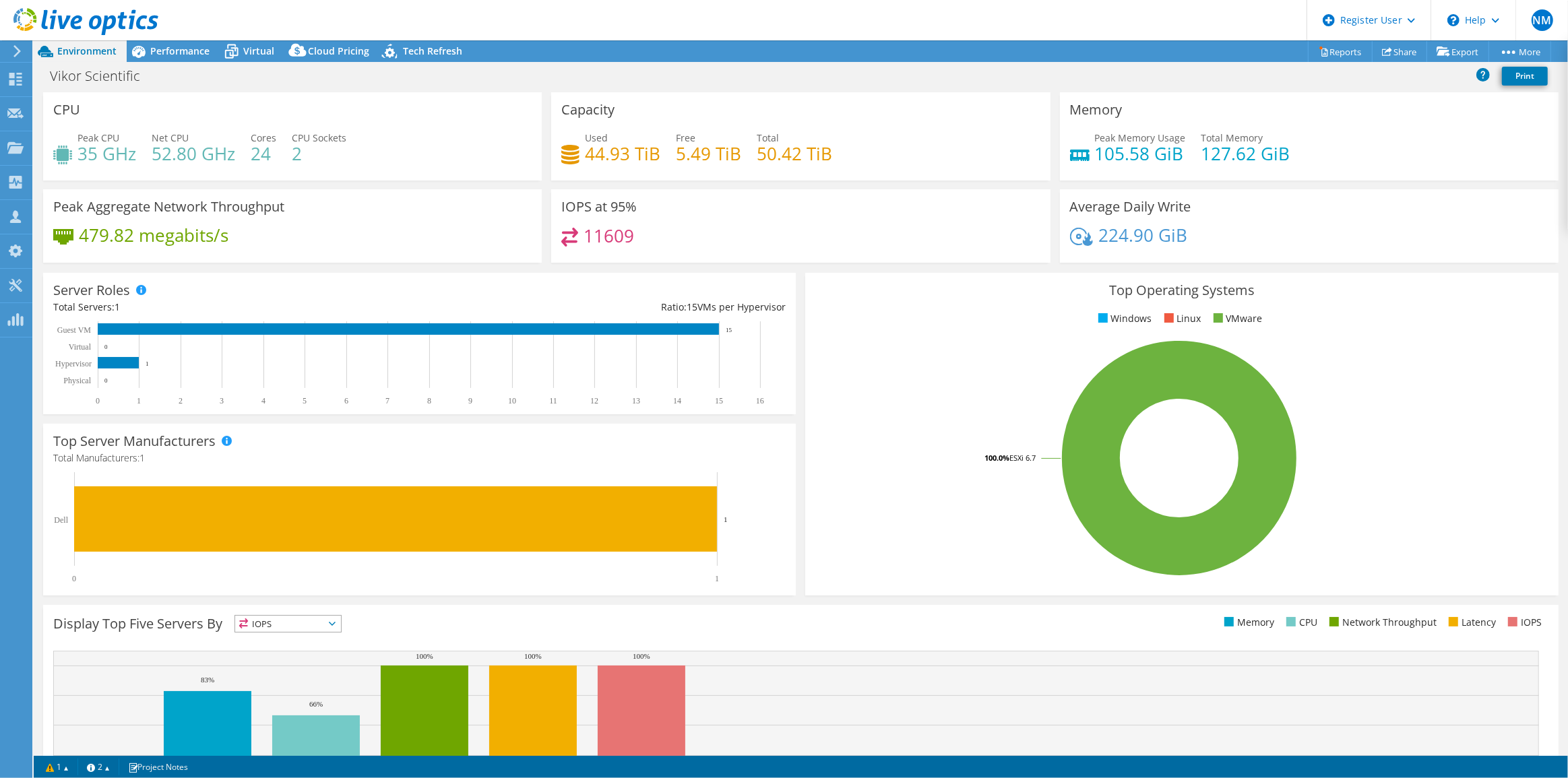
click at [846, 311] on ul "Windows Linux VMware" at bounding box center [1182, 319] width 733 height 15
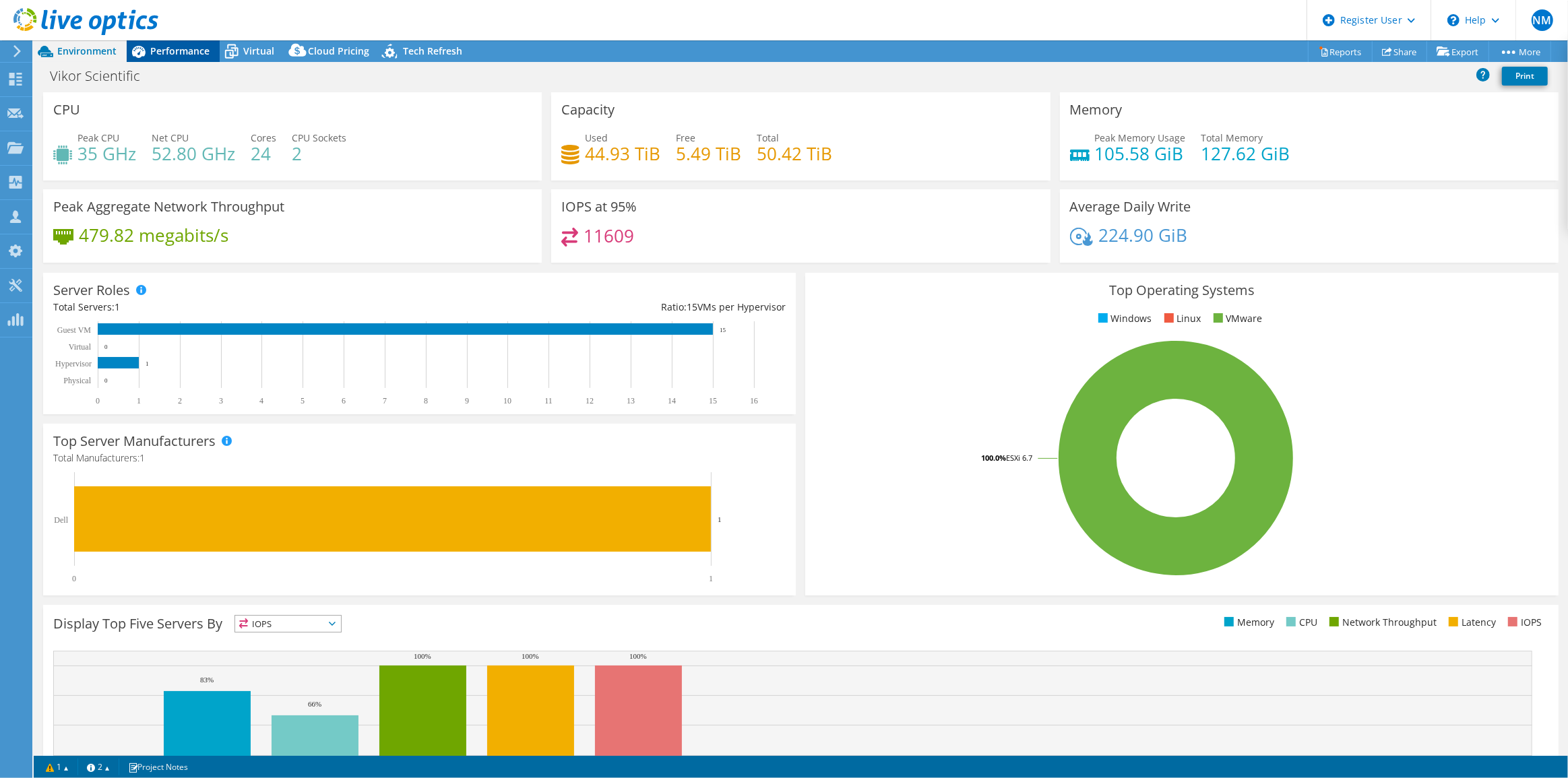
click at [185, 42] on div "Performance" at bounding box center [173, 50] width 93 height 21
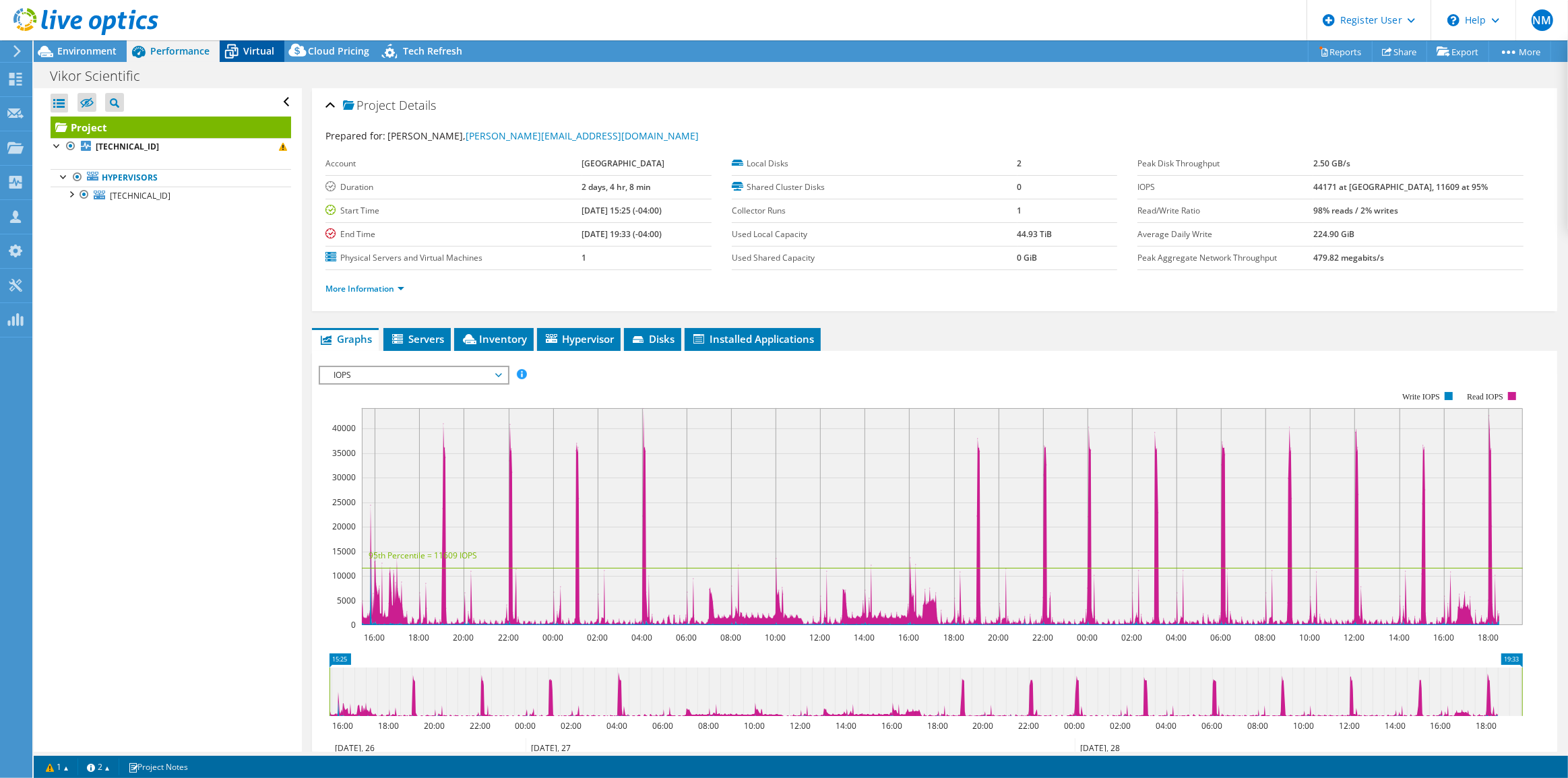
click at [253, 50] on span "Virtual" at bounding box center [259, 51] width 31 height 13
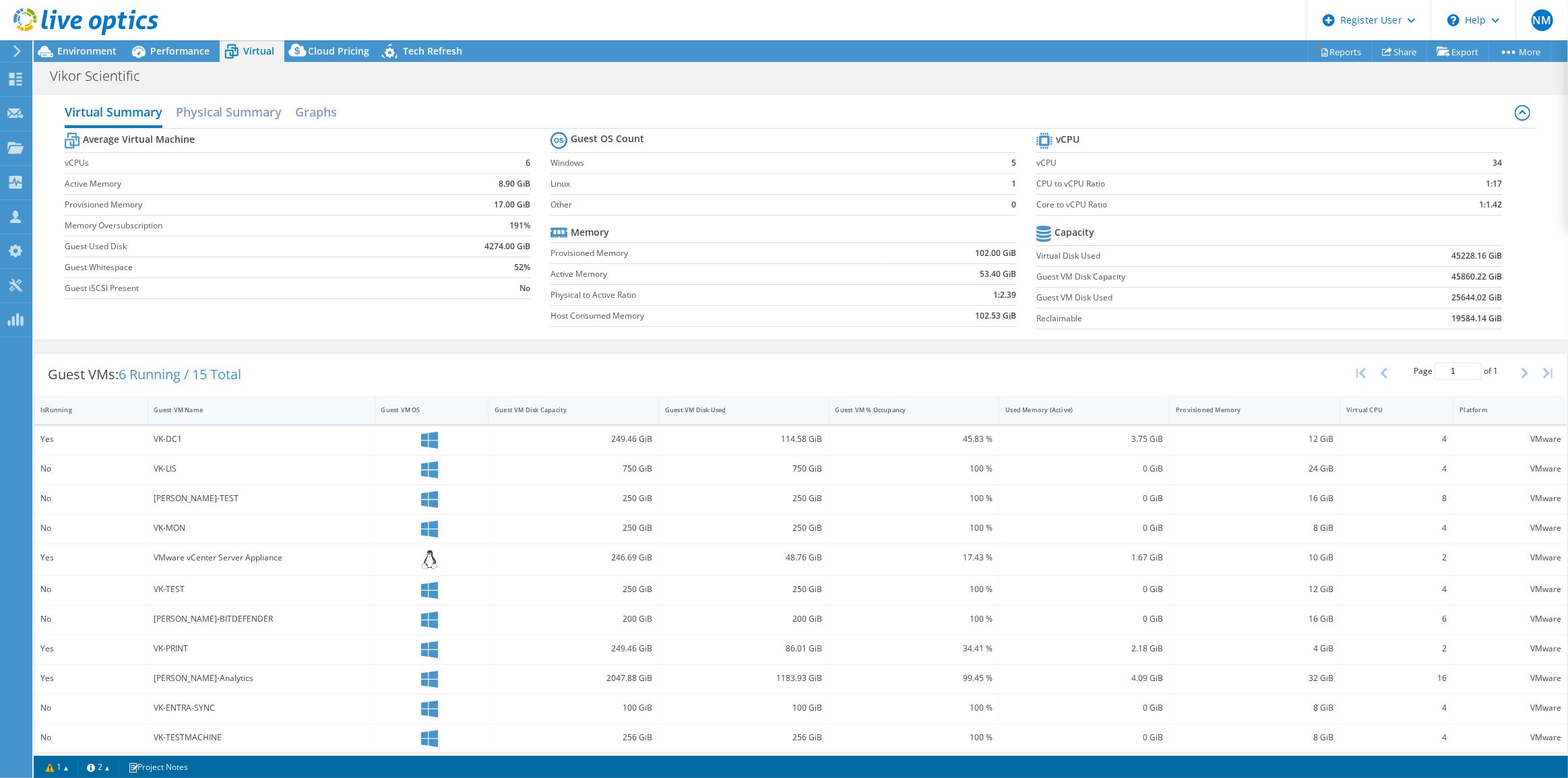
click at [301, 396] on div "Guest VM Name" at bounding box center [262, 410] width 227 height 29
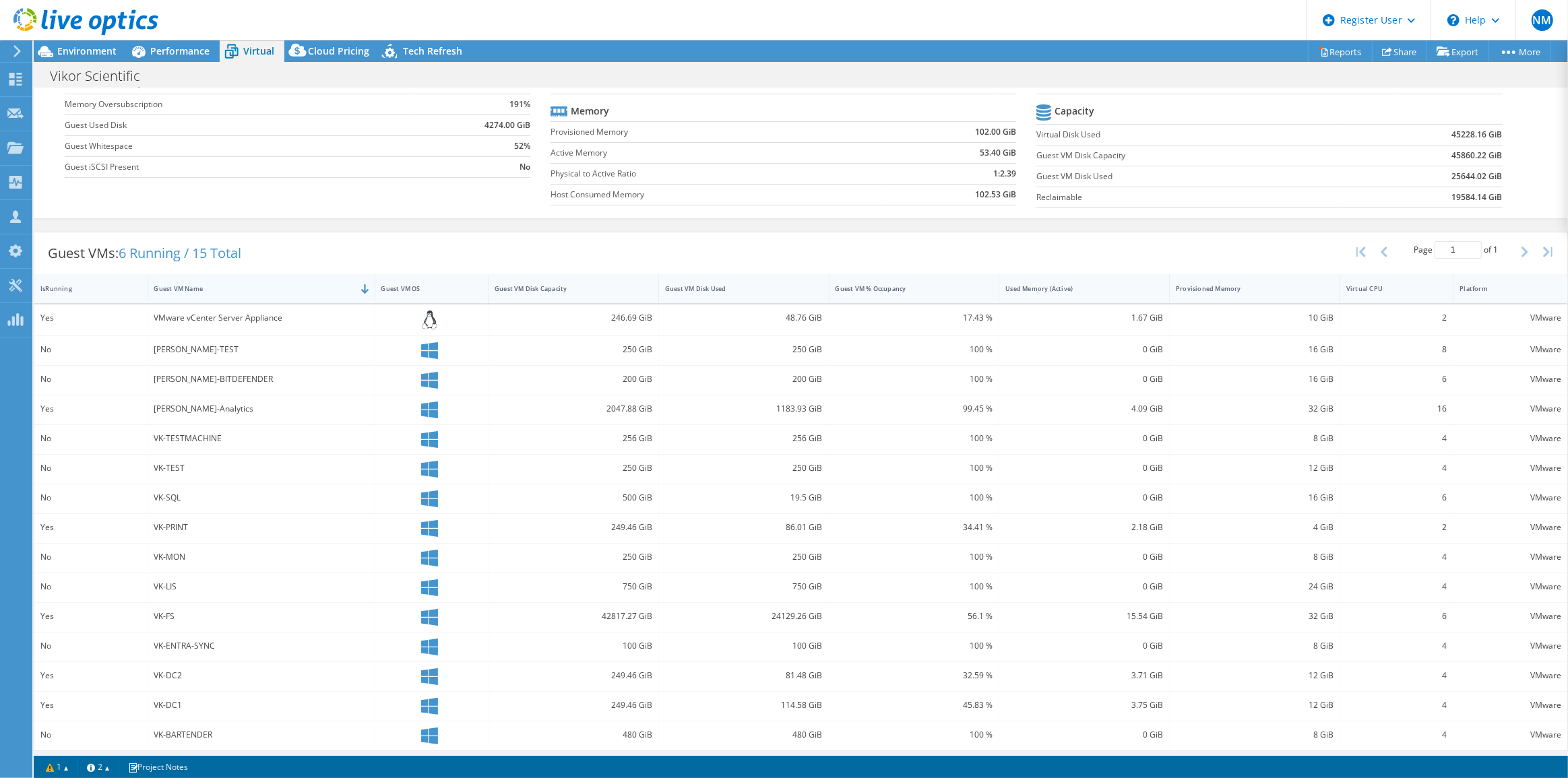
scroll to position [124, 0]
